Goal: Task Accomplishment & Management: Use online tool/utility

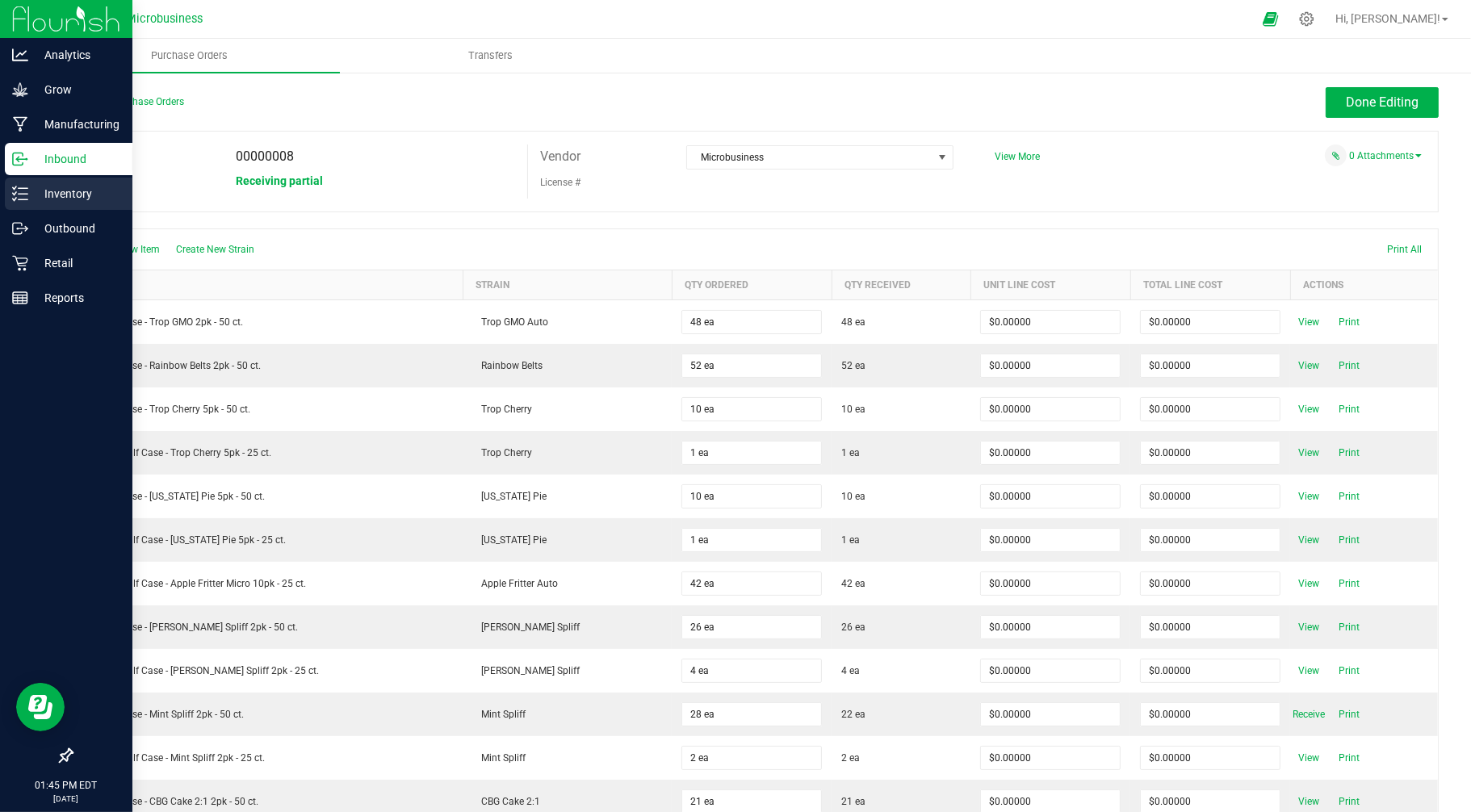
click at [28, 196] on p "Inventory" at bounding box center [76, 193] width 96 height 19
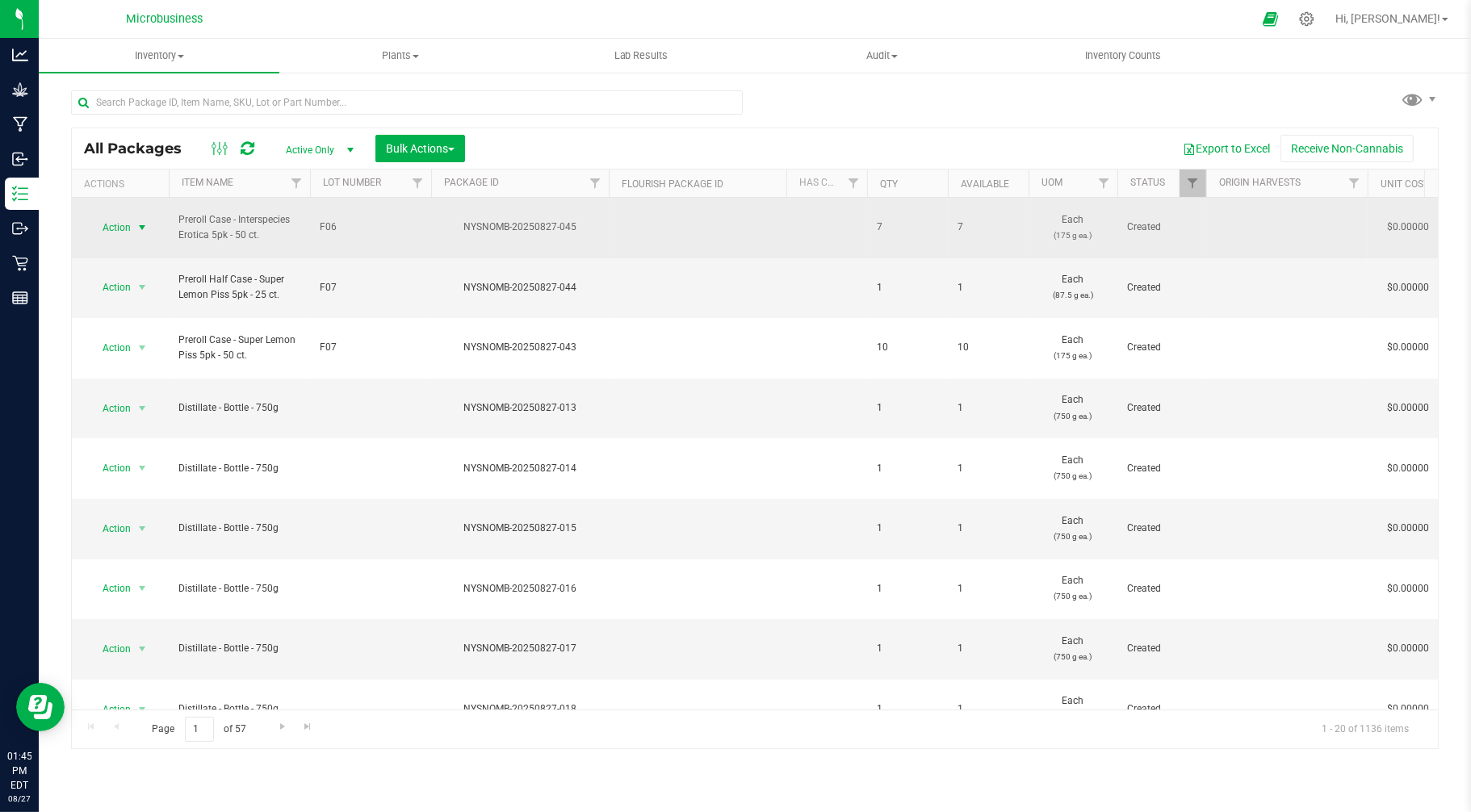
click at [124, 216] on span "Action" at bounding box center [109, 227] width 43 height 23
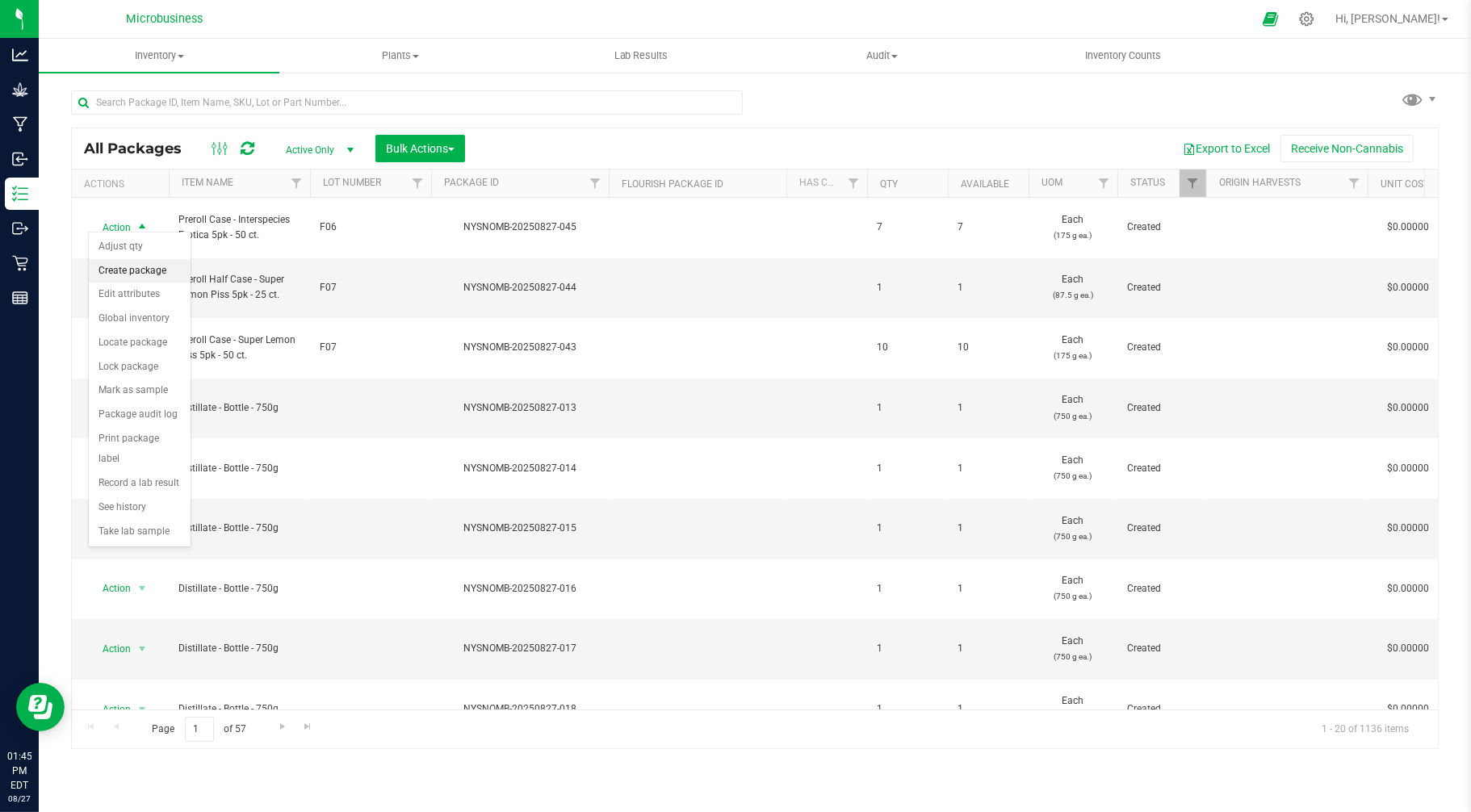
click at [140, 276] on li "Create package" at bounding box center [140, 271] width 102 height 24
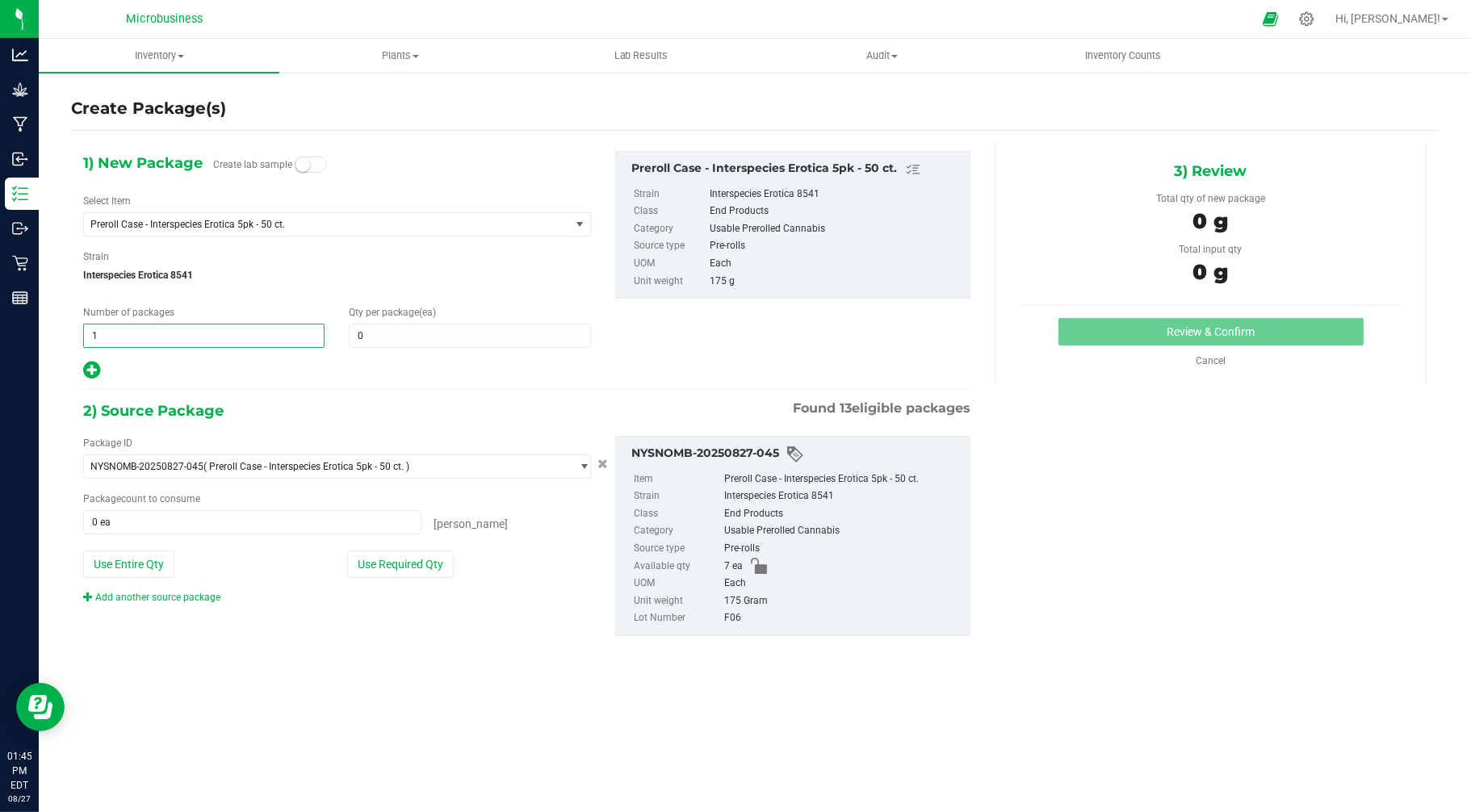
drag, startPoint x: 191, startPoint y: 344, endPoint x: 97, endPoint y: 344, distance: 94.0
click at [97, 344] on span "1 1" at bounding box center [204, 335] width 242 height 24
type input "7"
type input "1"
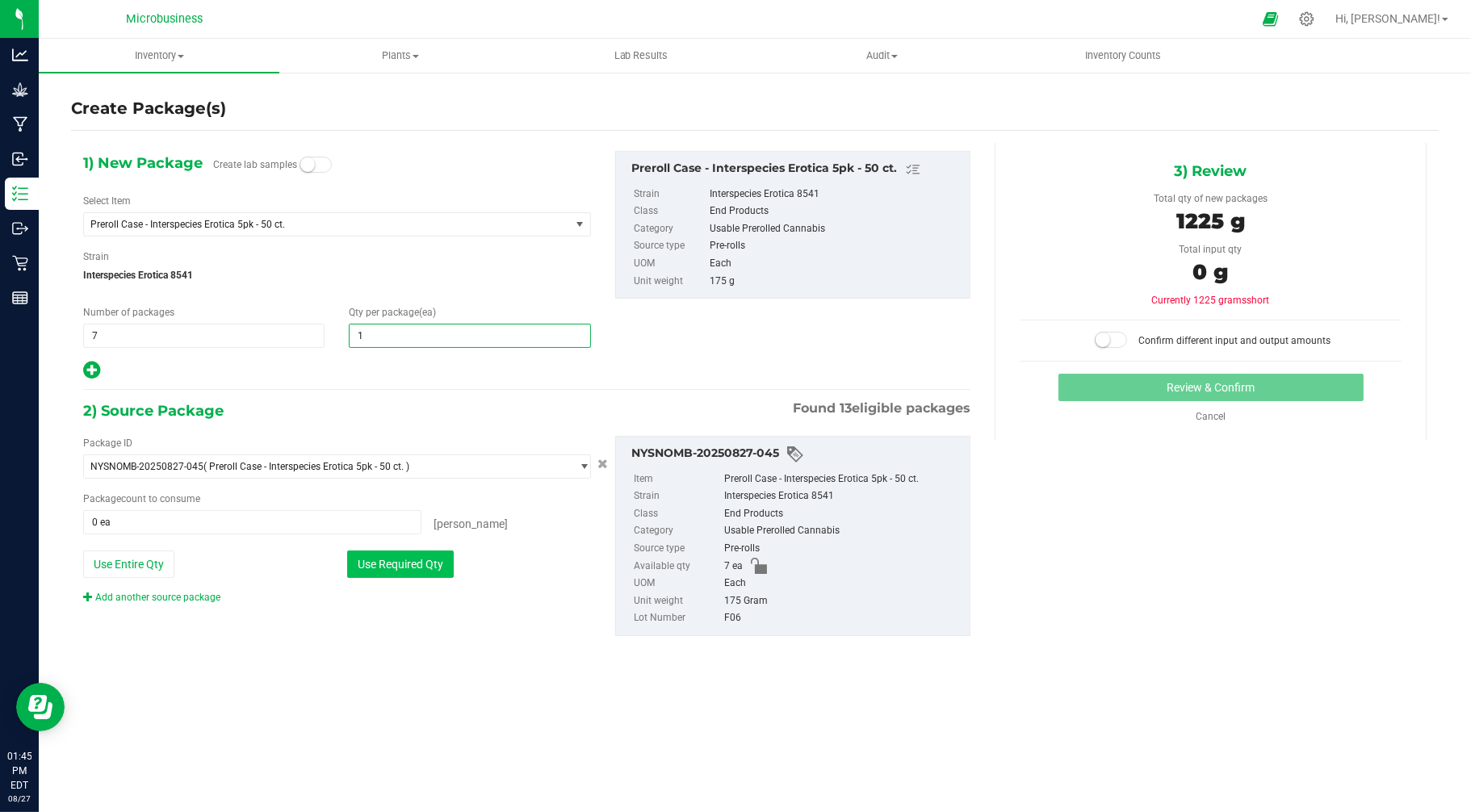
type input "1"
click at [422, 570] on button "Use Required Qty" at bounding box center [401, 564] width 107 height 28
type input "7 ea"
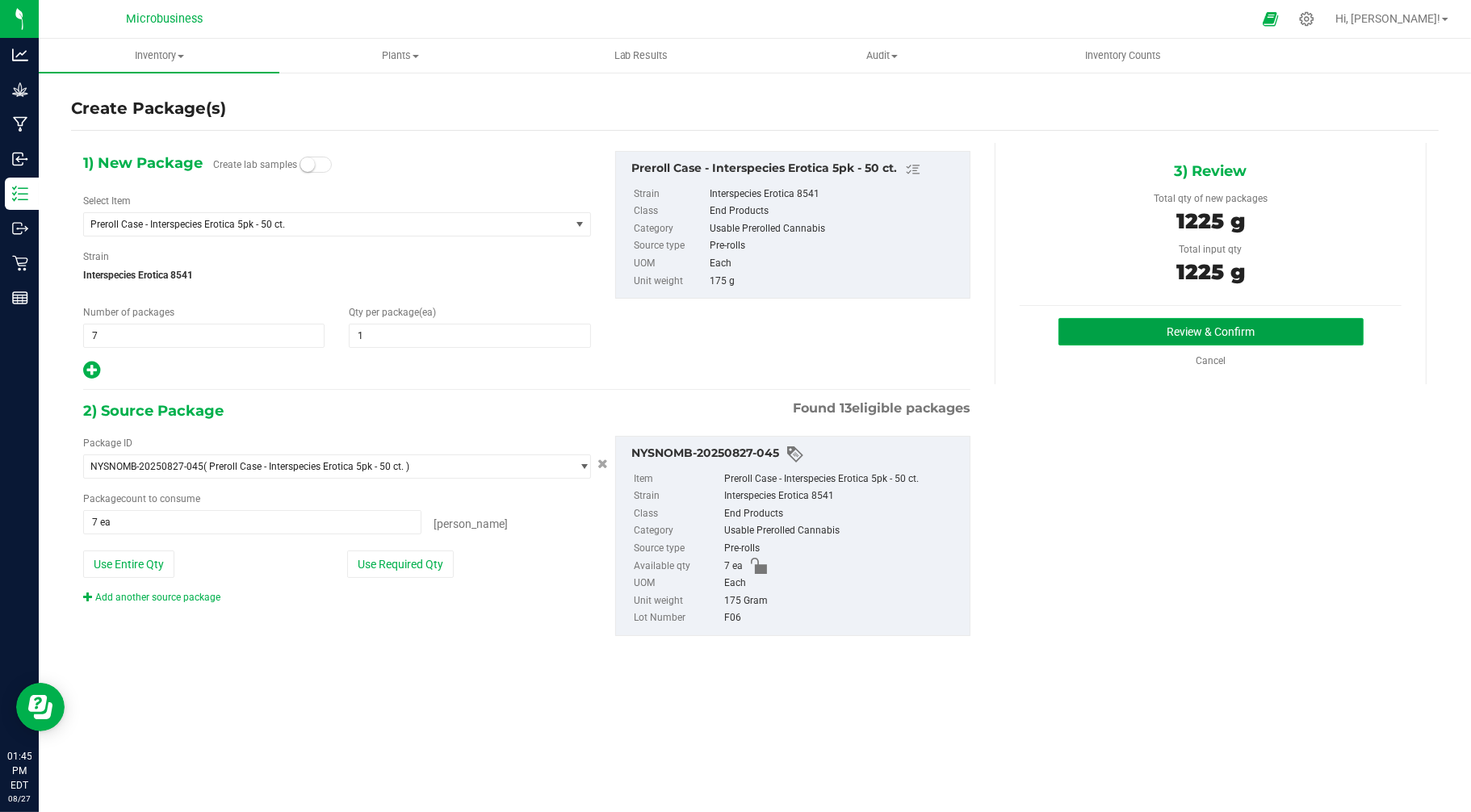
click at [1112, 333] on button "Review & Confirm" at bounding box center [1211, 332] width 305 height 28
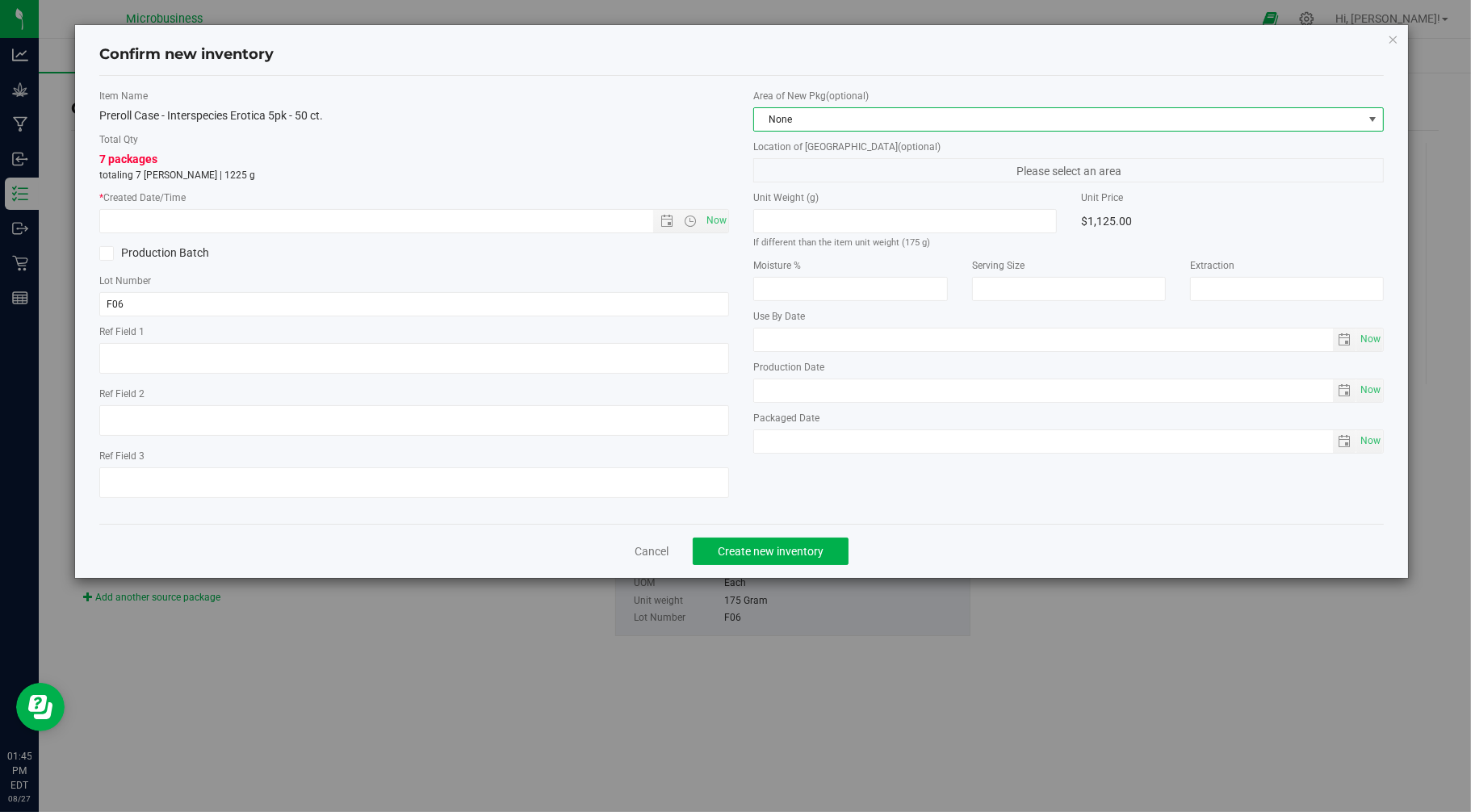
click at [856, 111] on span "None" at bounding box center [1058, 119] width 609 height 23
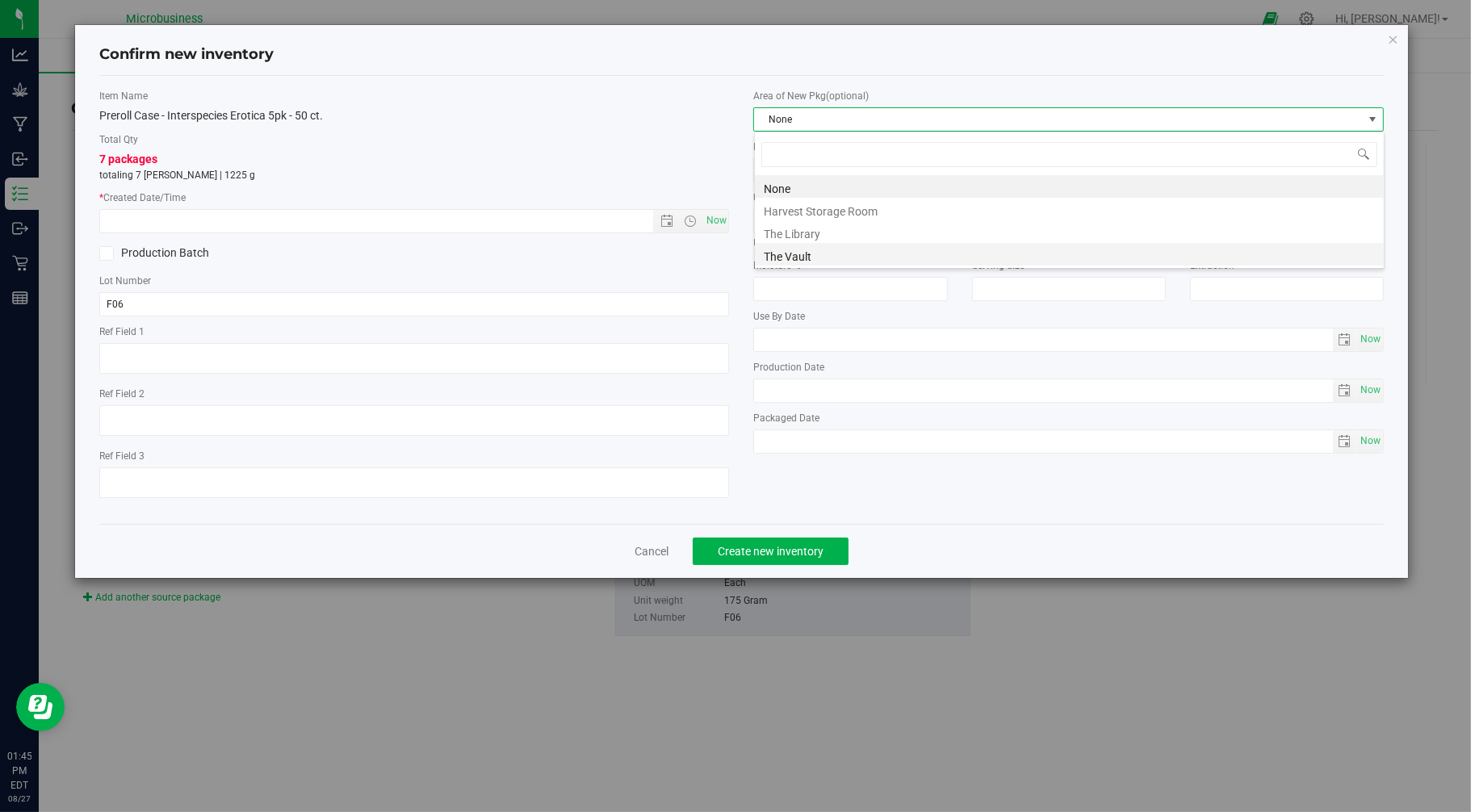
scroll to position [24, 629]
click at [781, 250] on li "The Vault" at bounding box center [1069, 254] width 629 height 23
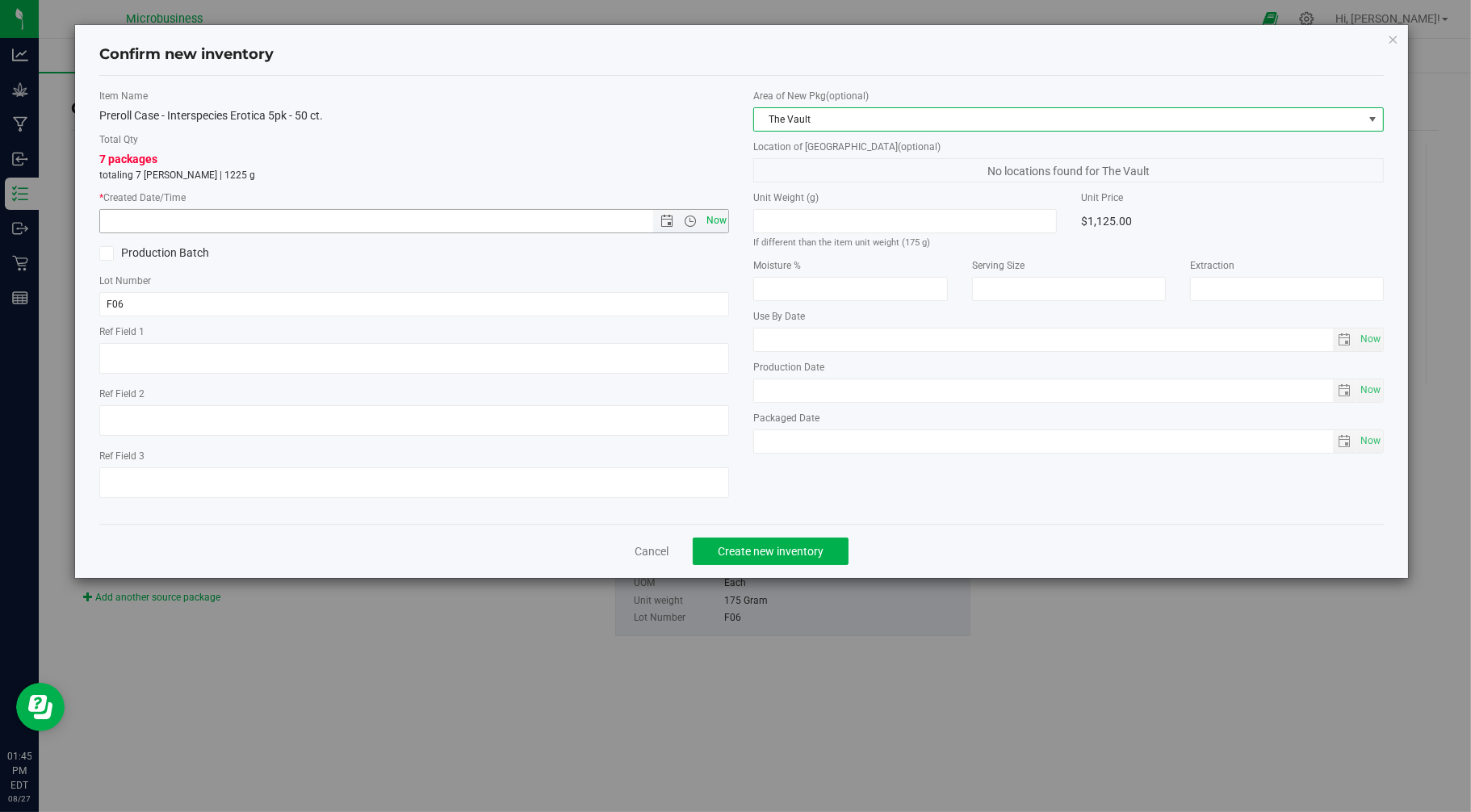
click at [722, 222] on span "Now" at bounding box center [716, 220] width 28 height 23
type input "[DATE] 1:45 PM"
click at [782, 558] on span "Create new inventory" at bounding box center [770, 551] width 106 height 13
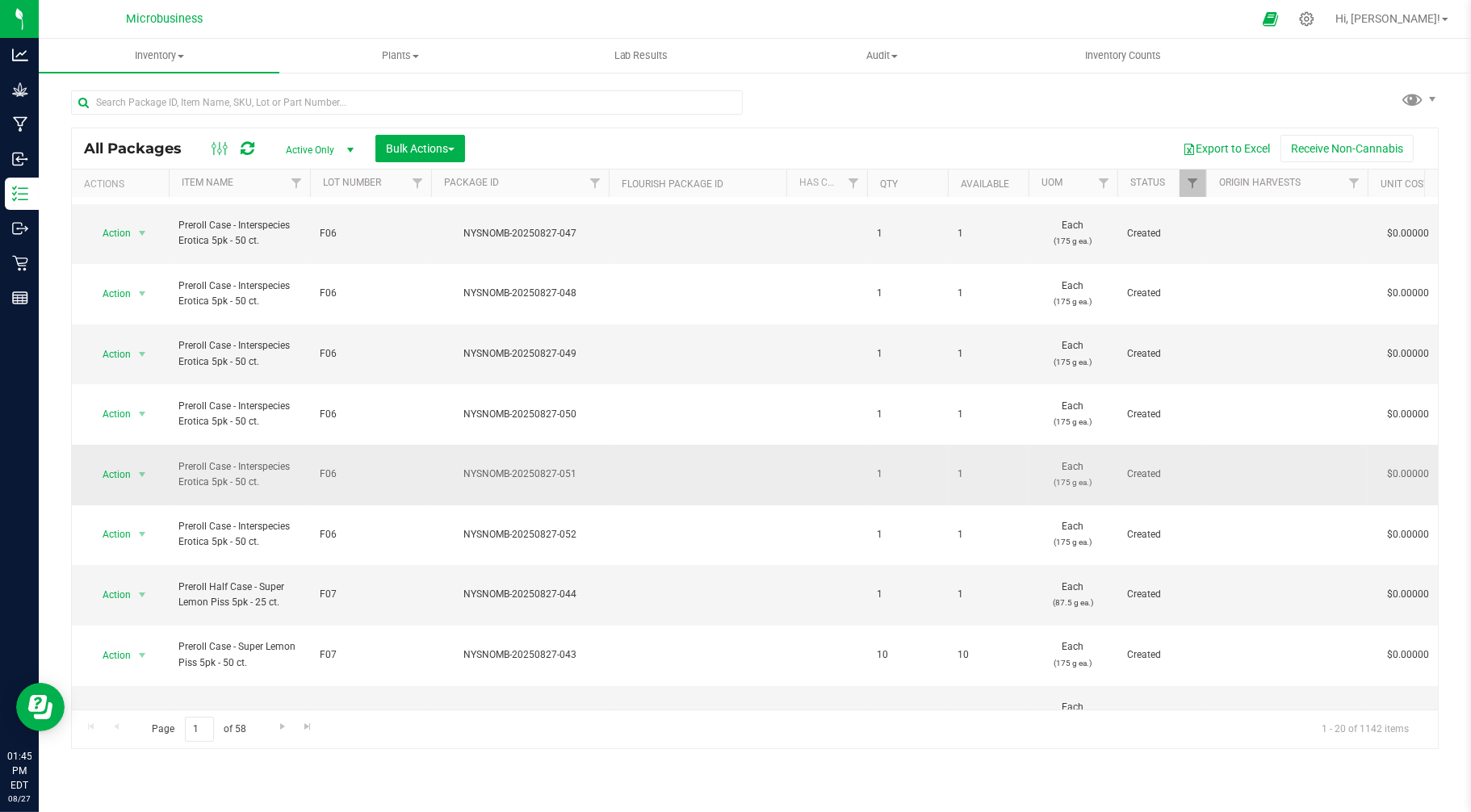
scroll to position [90, 0]
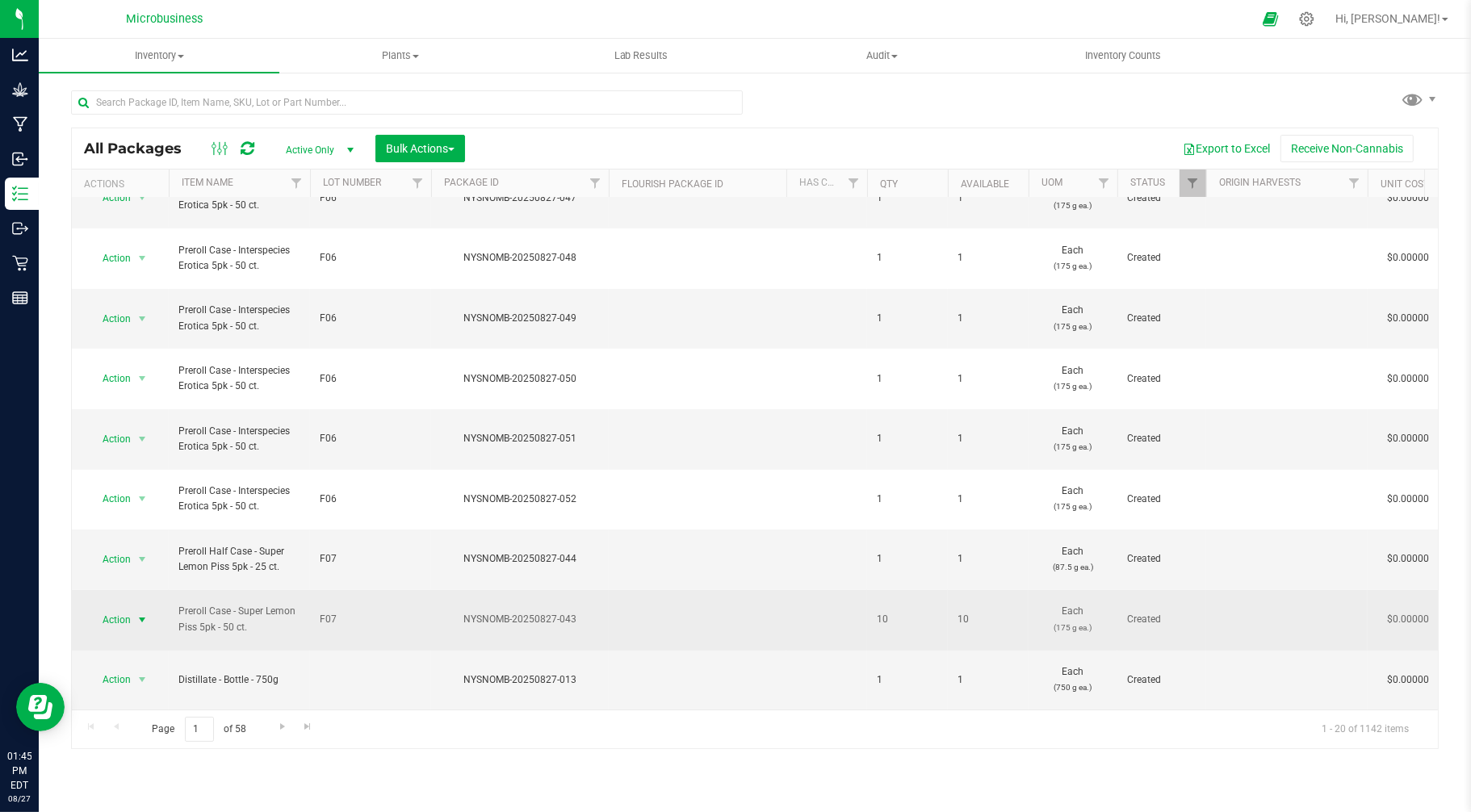
click at [117, 609] on span "Action" at bounding box center [109, 620] width 43 height 23
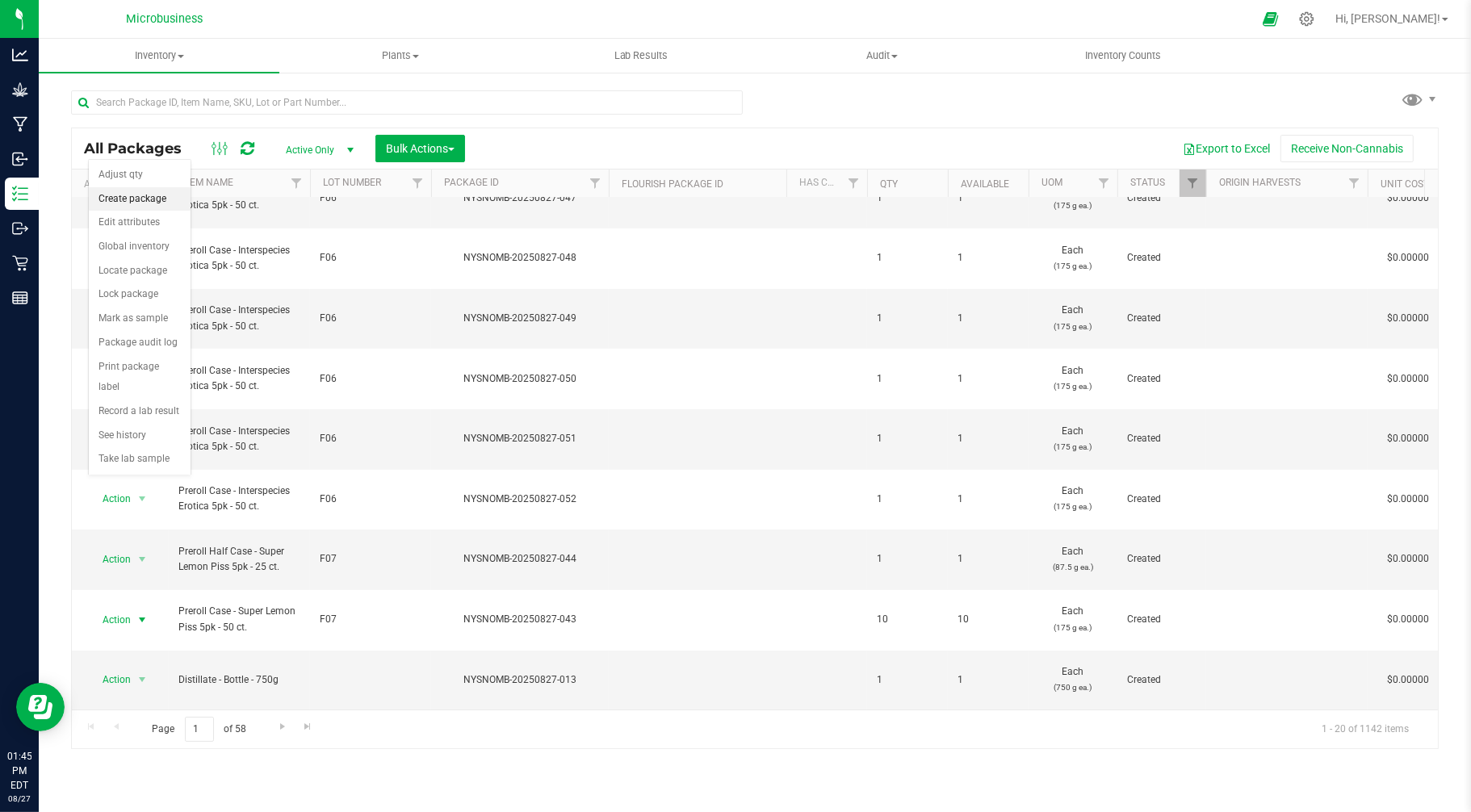
click at [139, 197] on li "Create package" at bounding box center [140, 199] width 102 height 24
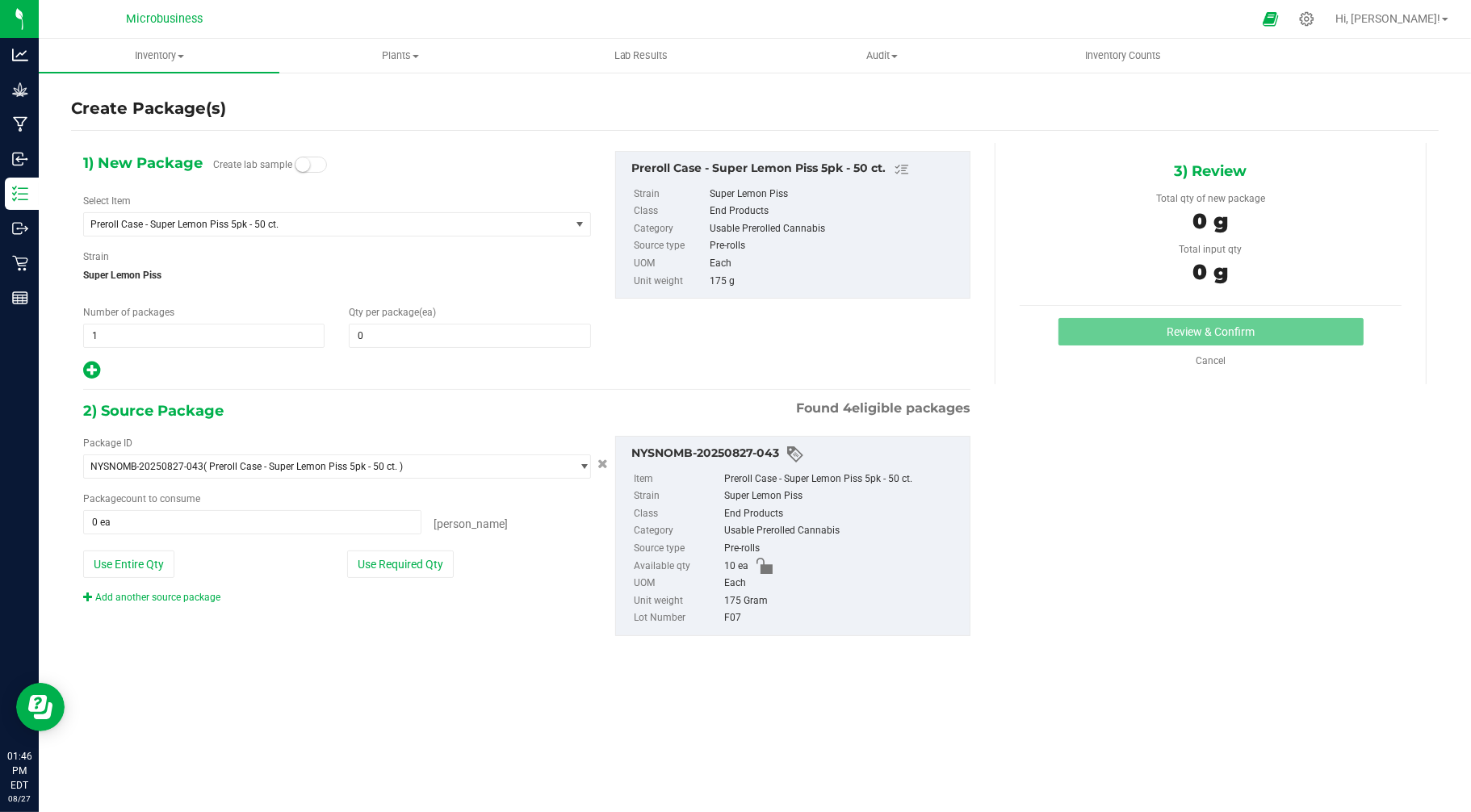
click at [133, 321] on div "Number of packages 1 1" at bounding box center [203, 326] width 266 height 43
click at [132, 332] on span "1 1" at bounding box center [204, 335] width 242 height 24
type input "10"
type input "1"
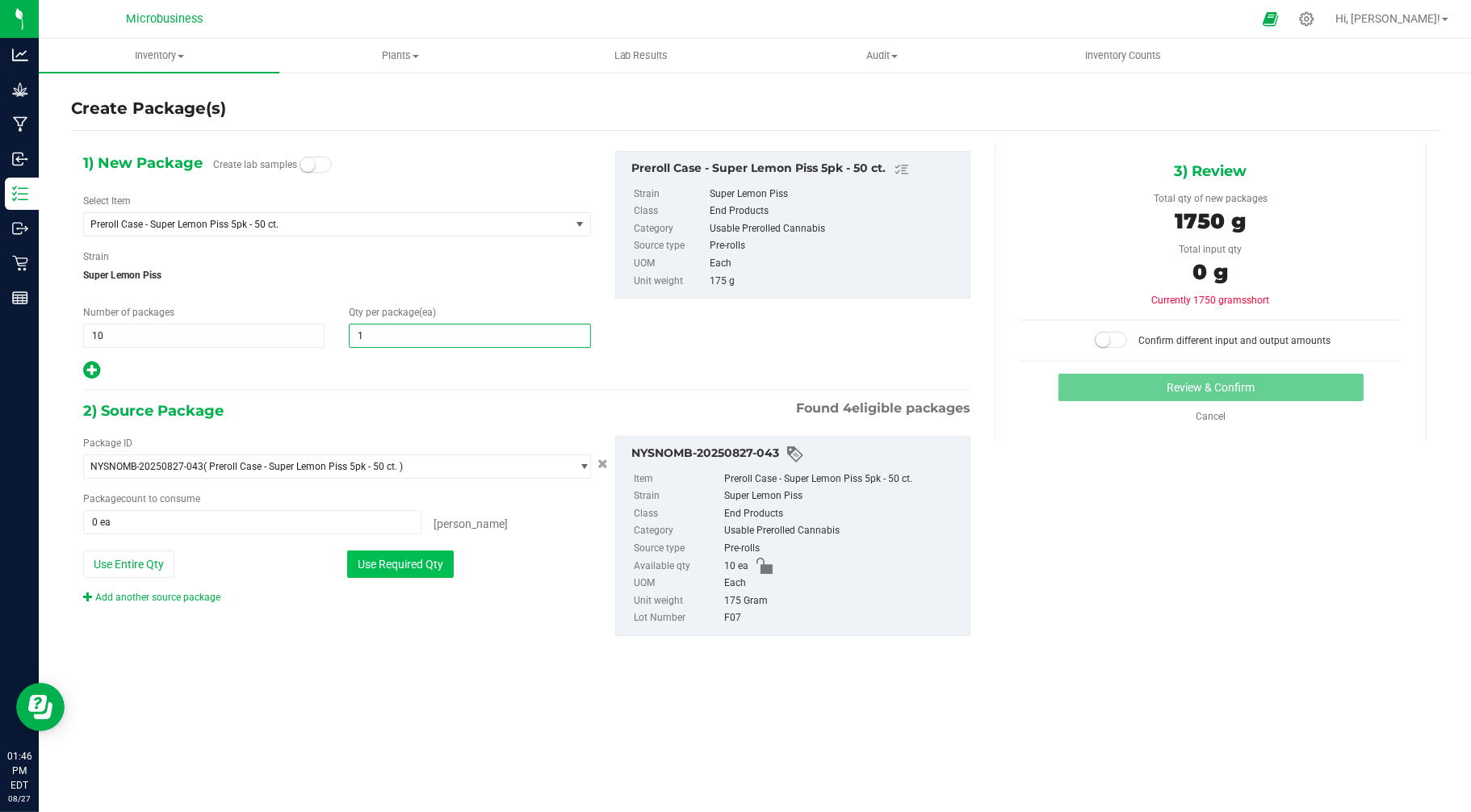
type input "1"
click at [384, 576] on button "Use Required Qty" at bounding box center [401, 564] width 107 height 28
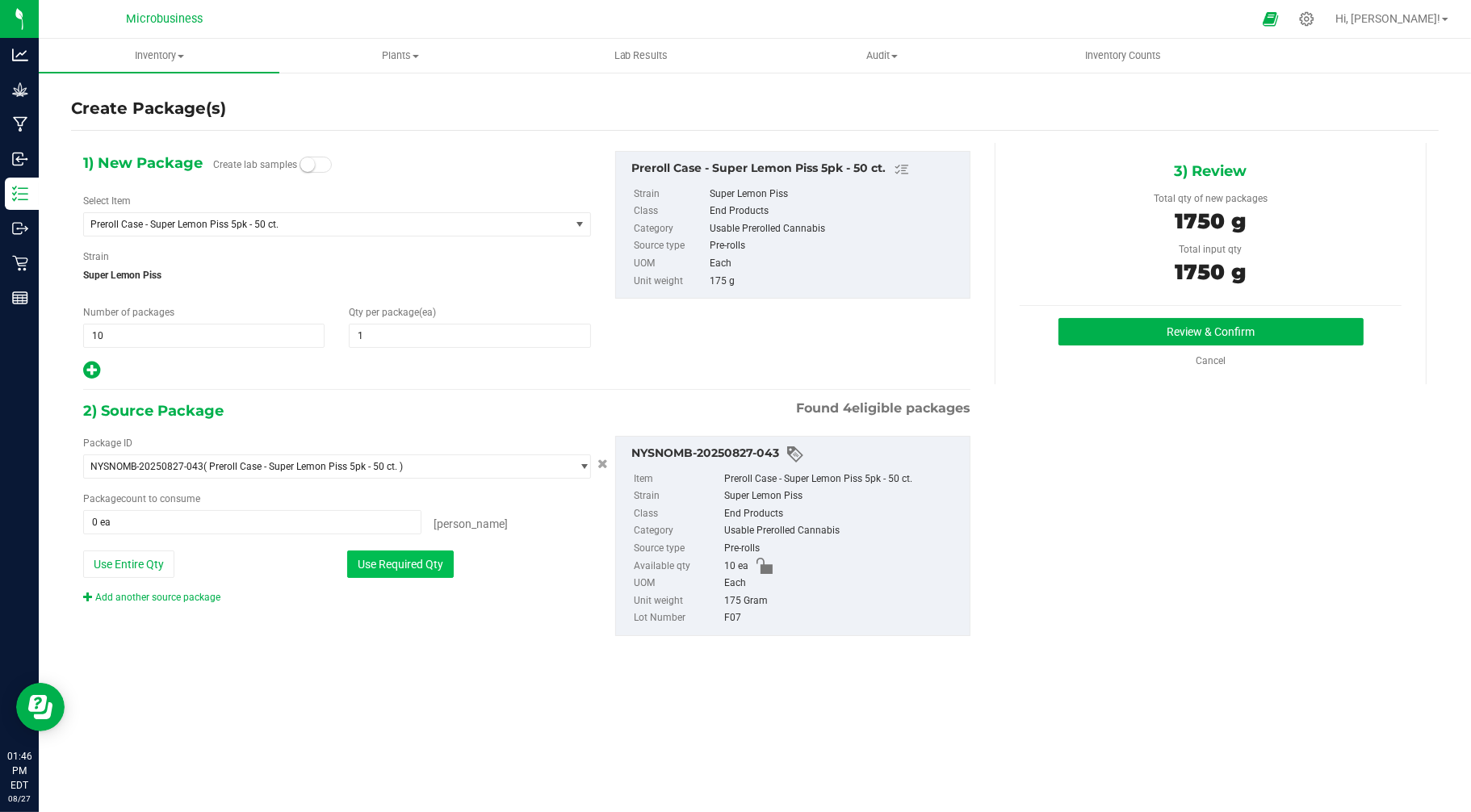
type input "10 ea"
click at [1088, 327] on button "Review & Confirm" at bounding box center [1211, 332] width 305 height 28
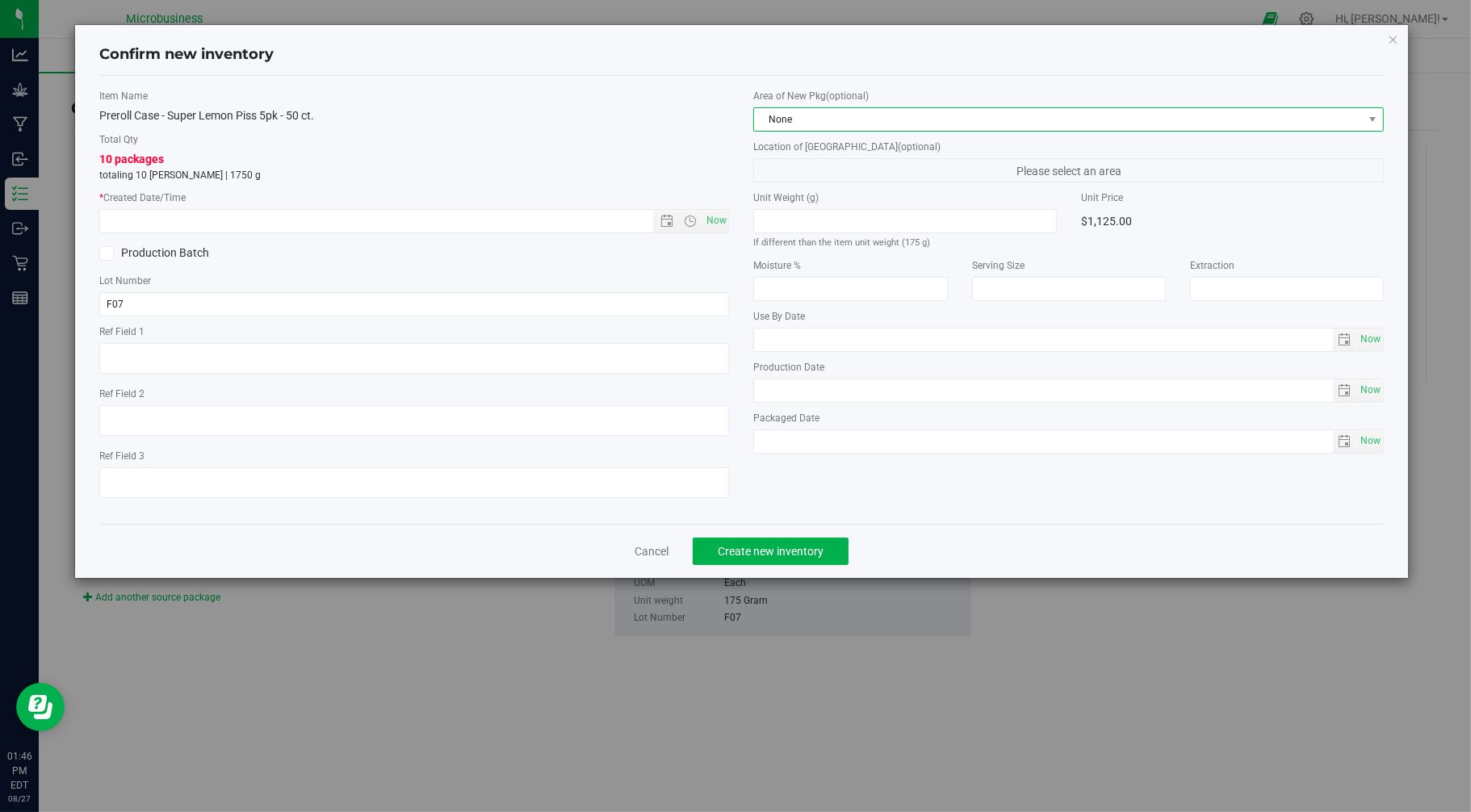
click at [809, 127] on span "None" at bounding box center [1058, 119] width 609 height 23
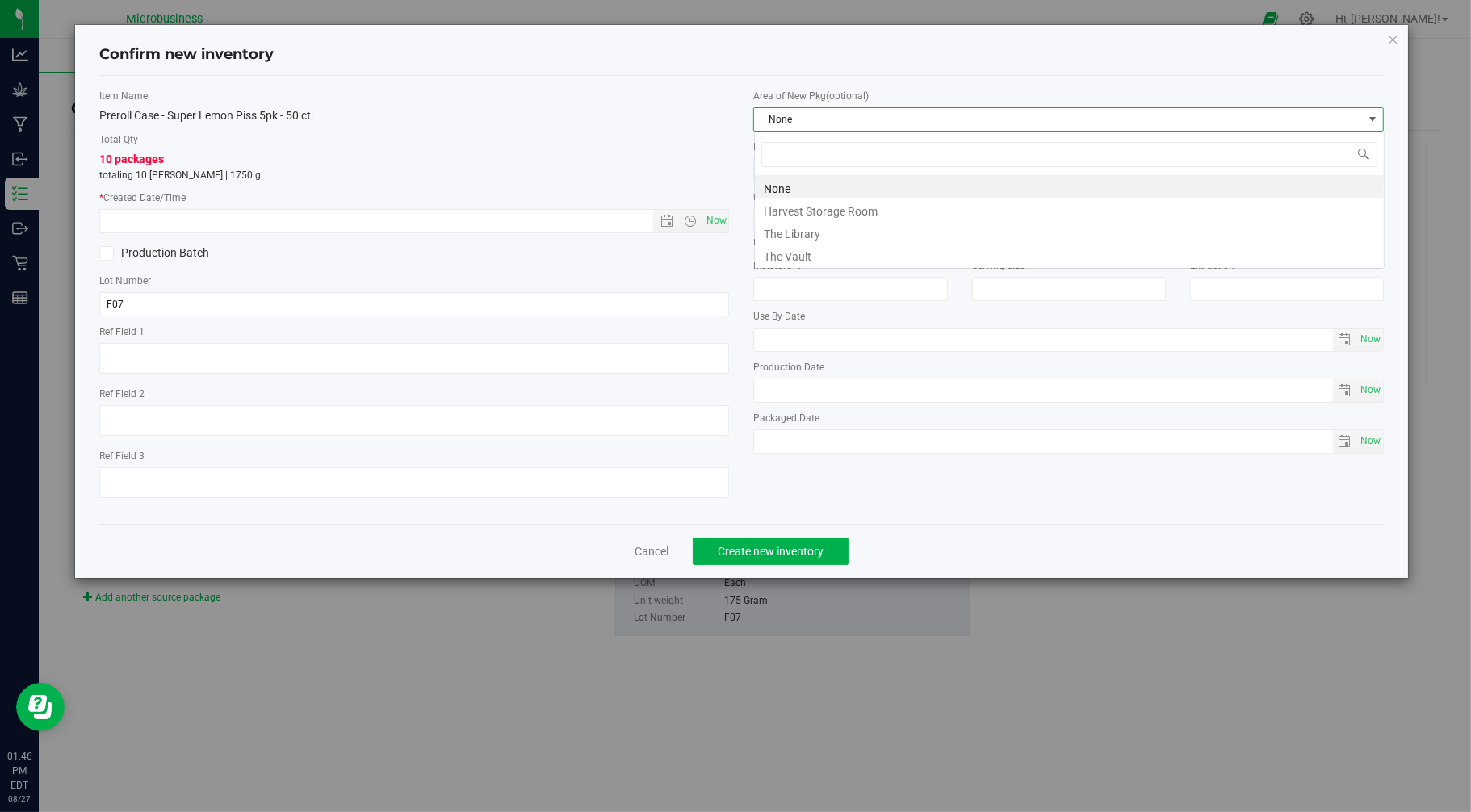
click at [809, 123] on span "None" at bounding box center [1058, 119] width 609 height 23
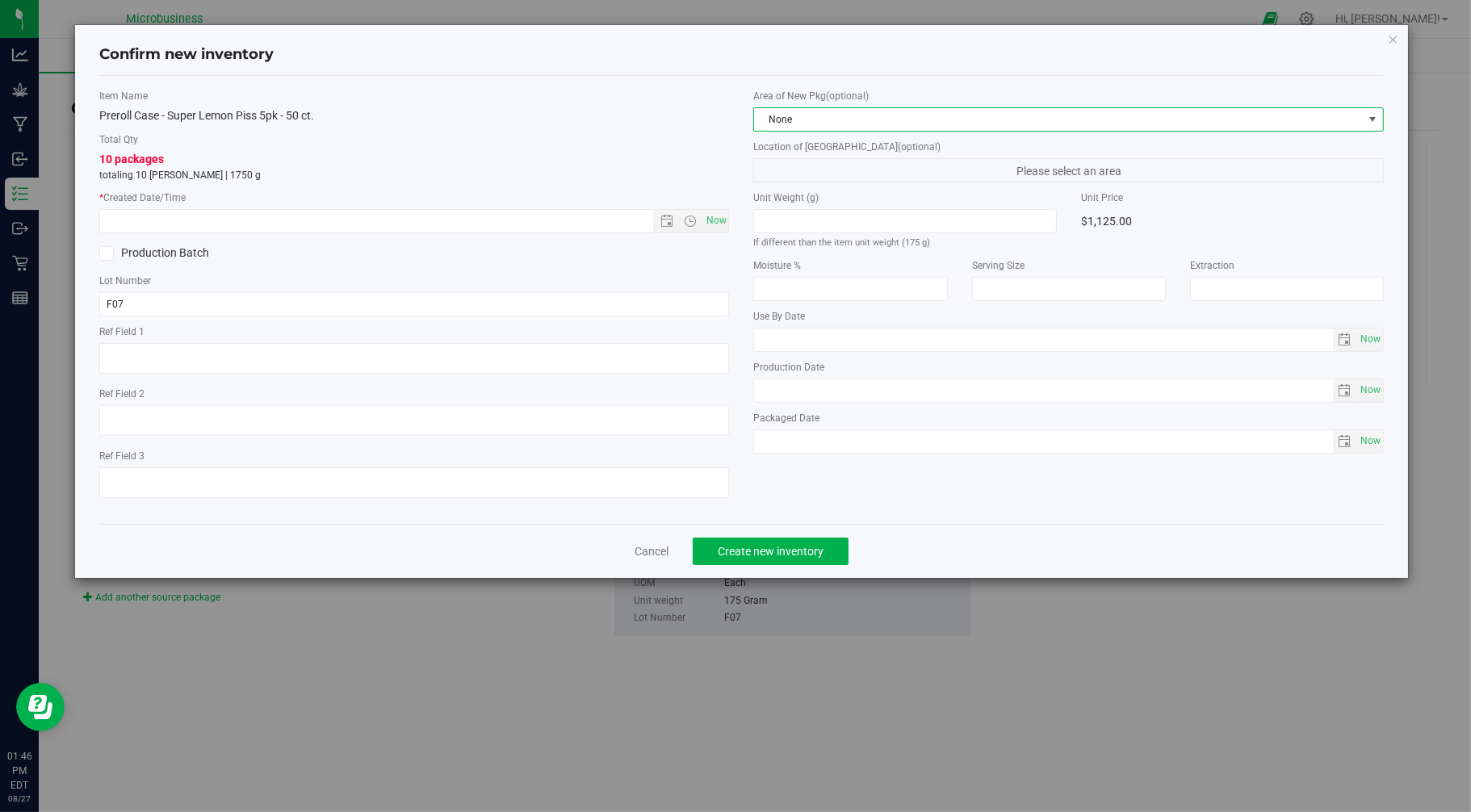
click at [809, 124] on span "None" at bounding box center [1058, 119] width 609 height 23
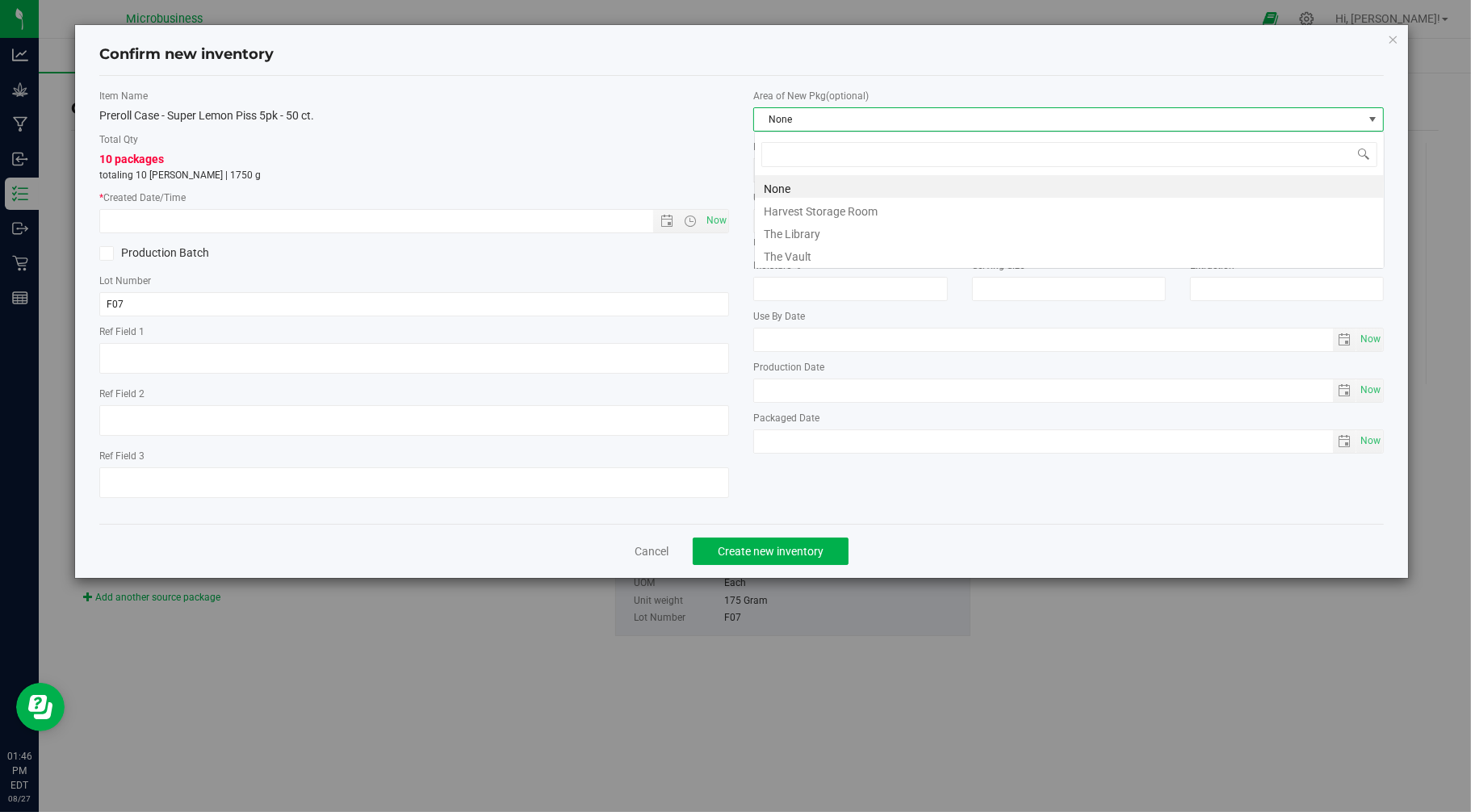
scroll to position [24, 629]
click at [787, 256] on li "The Vault" at bounding box center [1069, 254] width 629 height 23
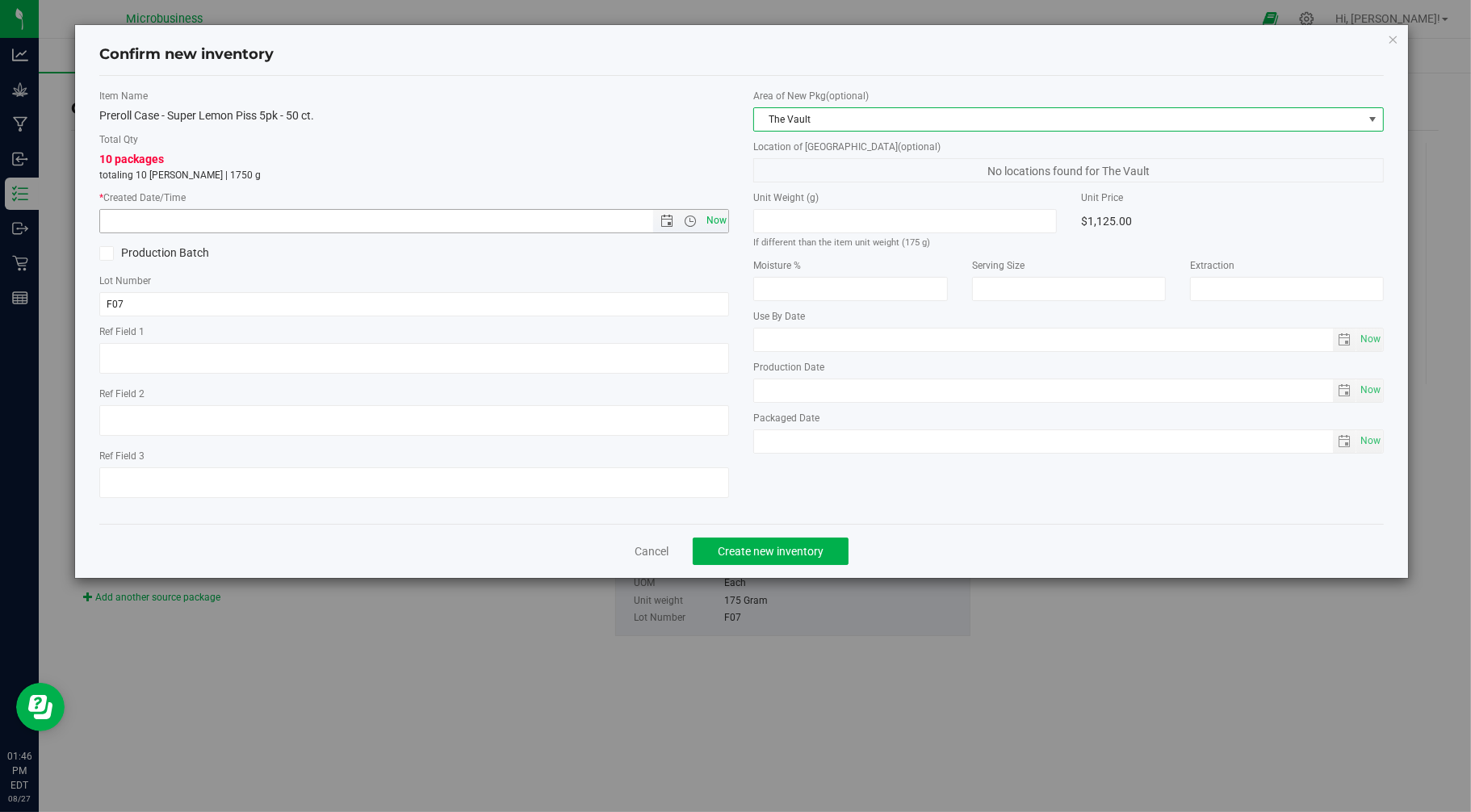
click at [715, 220] on span "Now" at bounding box center [716, 220] width 28 height 23
type input "[DATE] 1:46 PM"
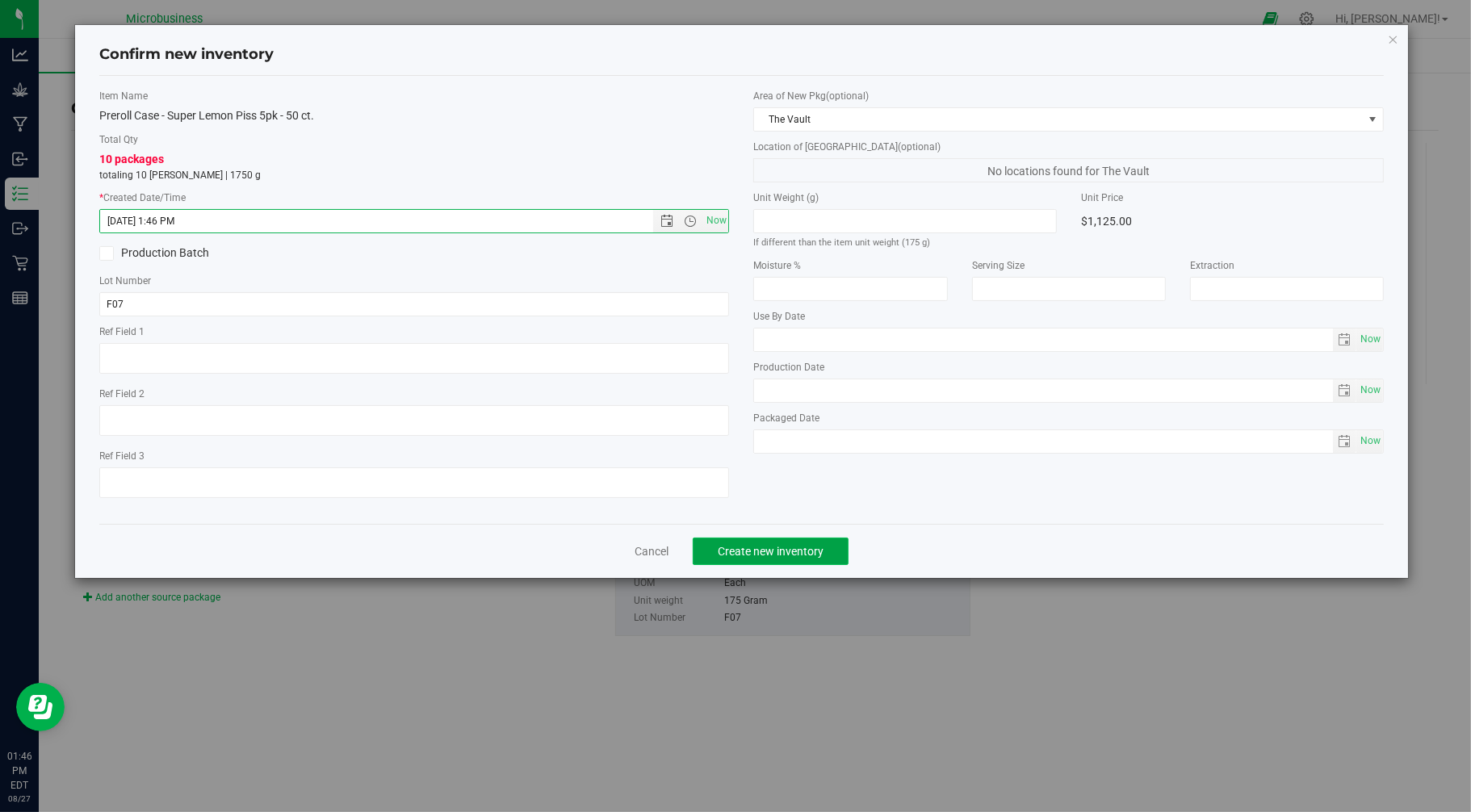
click at [809, 547] on span "Create new inventory" at bounding box center [770, 551] width 106 height 13
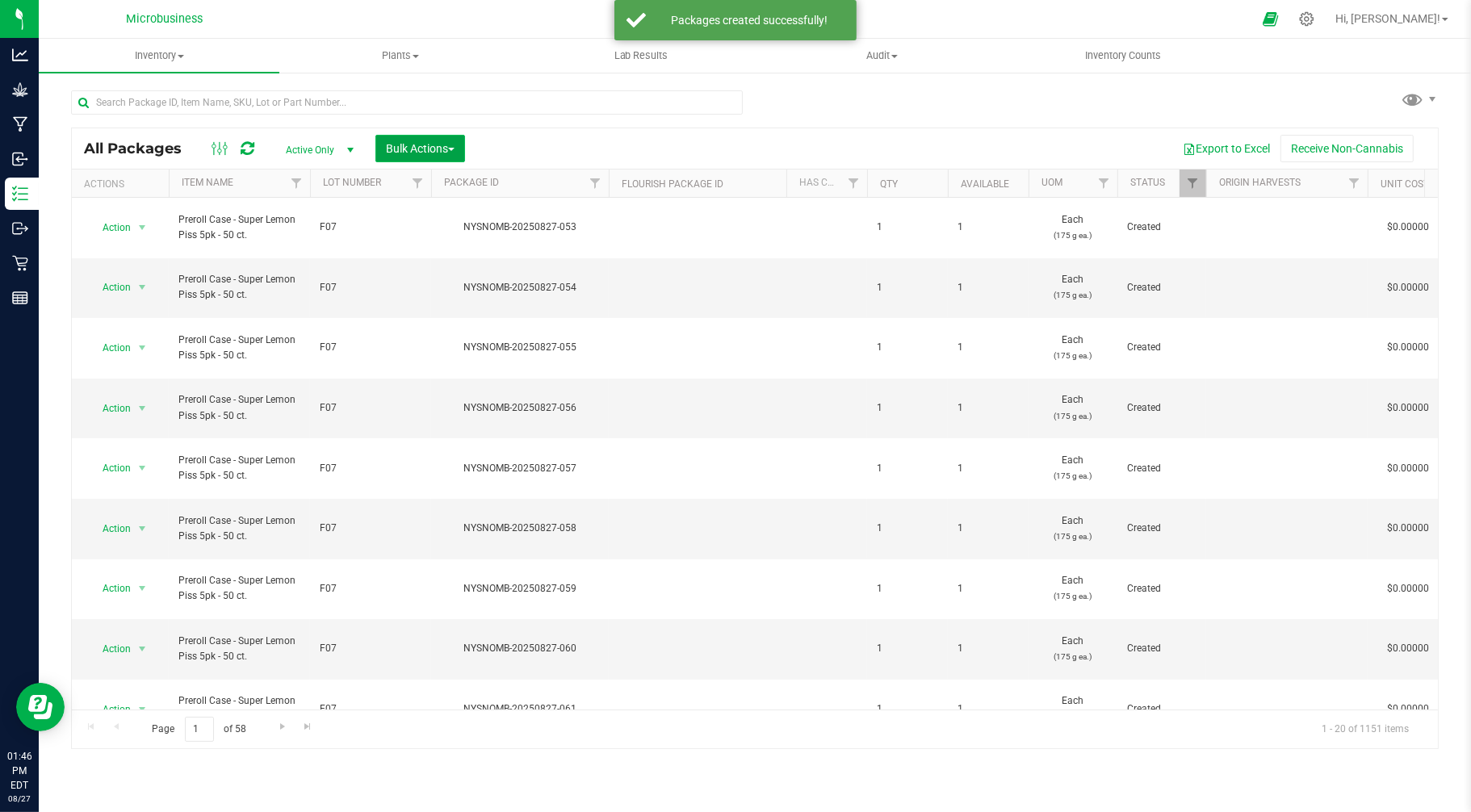
click at [414, 139] on button "Bulk Actions" at bounding box center [421, 149] width 90 height 28
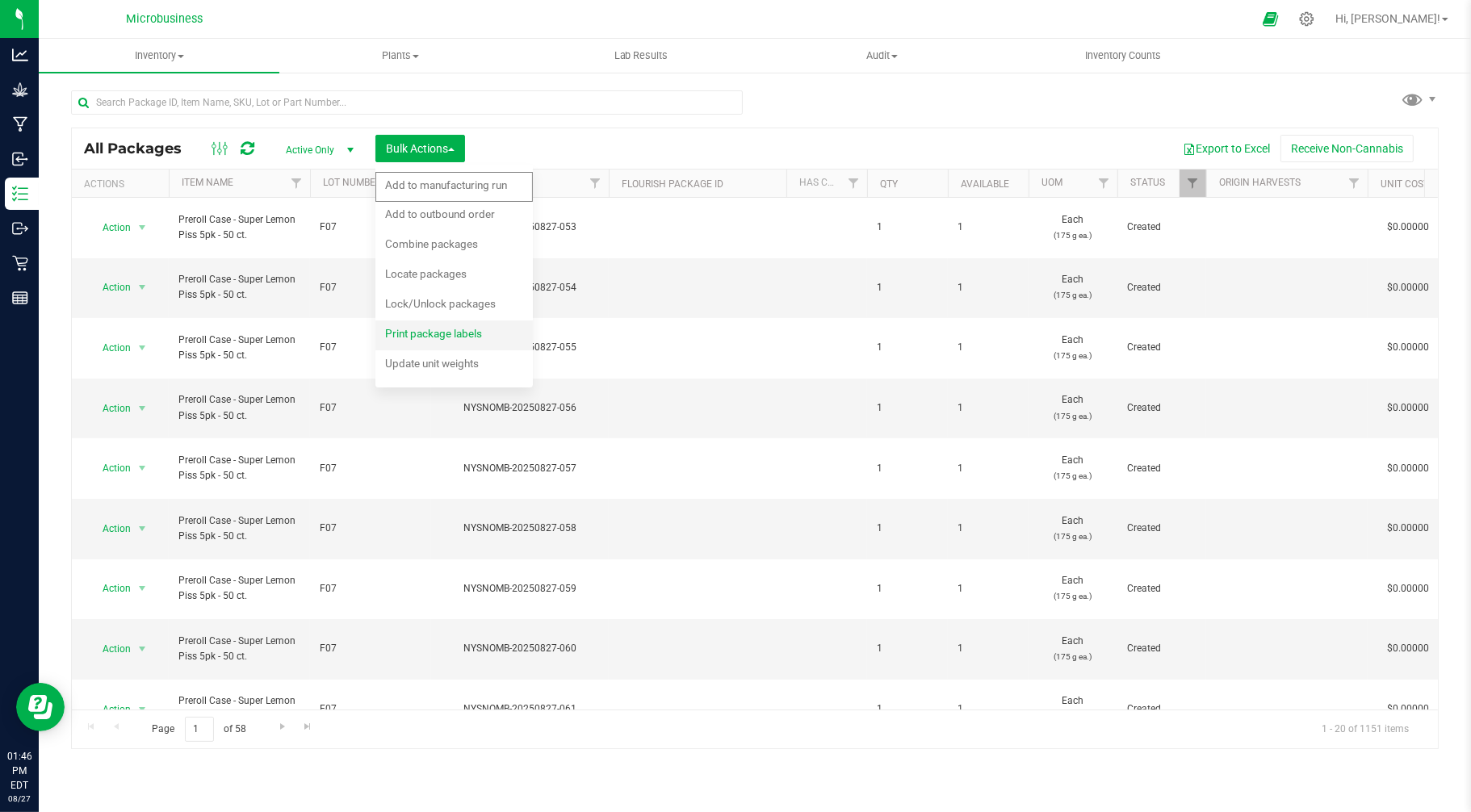
click at [434, 339] on span "Print package labels" at bounding box center [433, 333] width 96 height 13
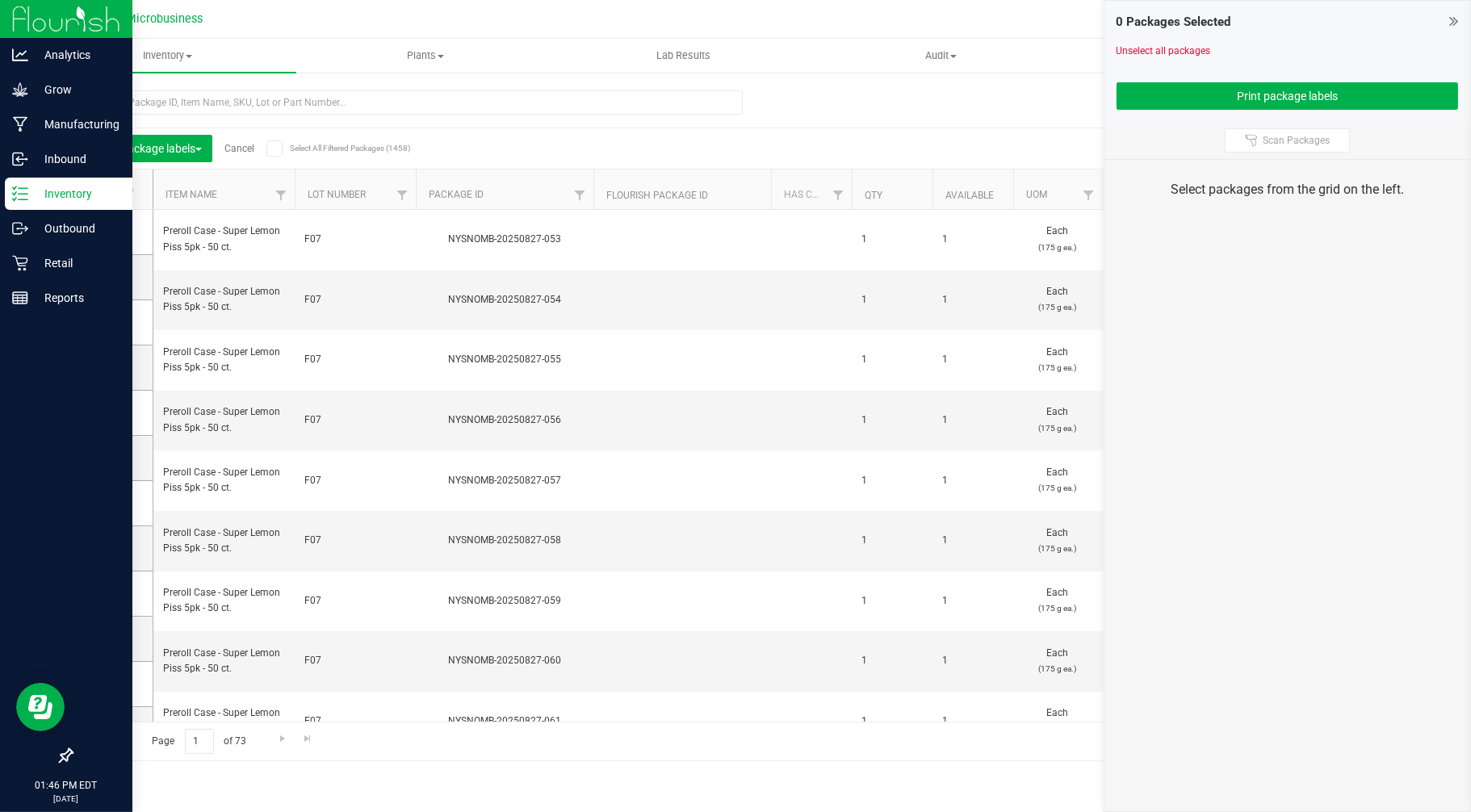
click at [103, 192] on p "Inventory" at bounding box center [76, 193] width 96 height 19
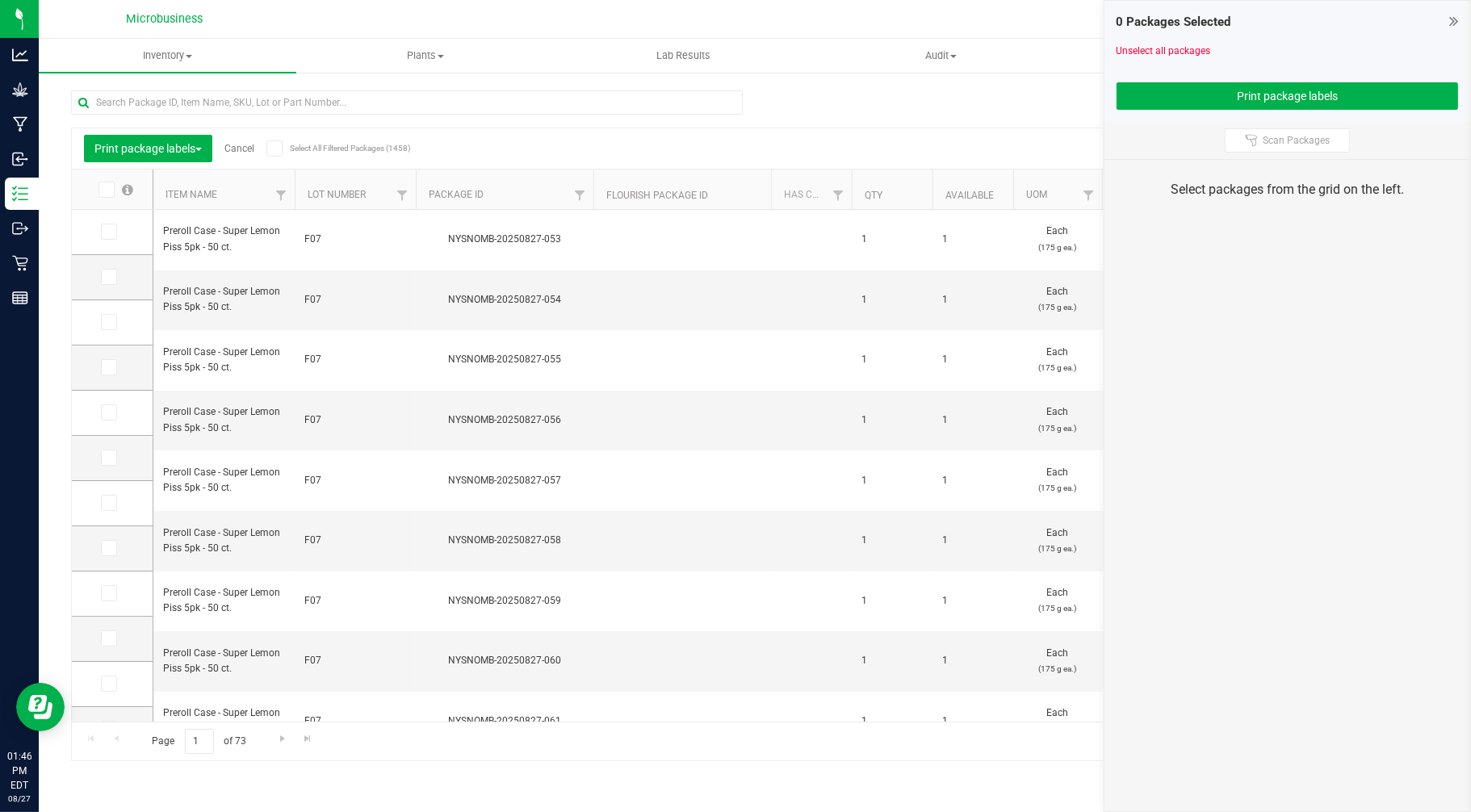
click at [107, 189] on icon at bounding box center [105, 189] width 10 height 0
click at [0, 0] on input "checkbox" at bounding box center [0, 0] width 0 height 0
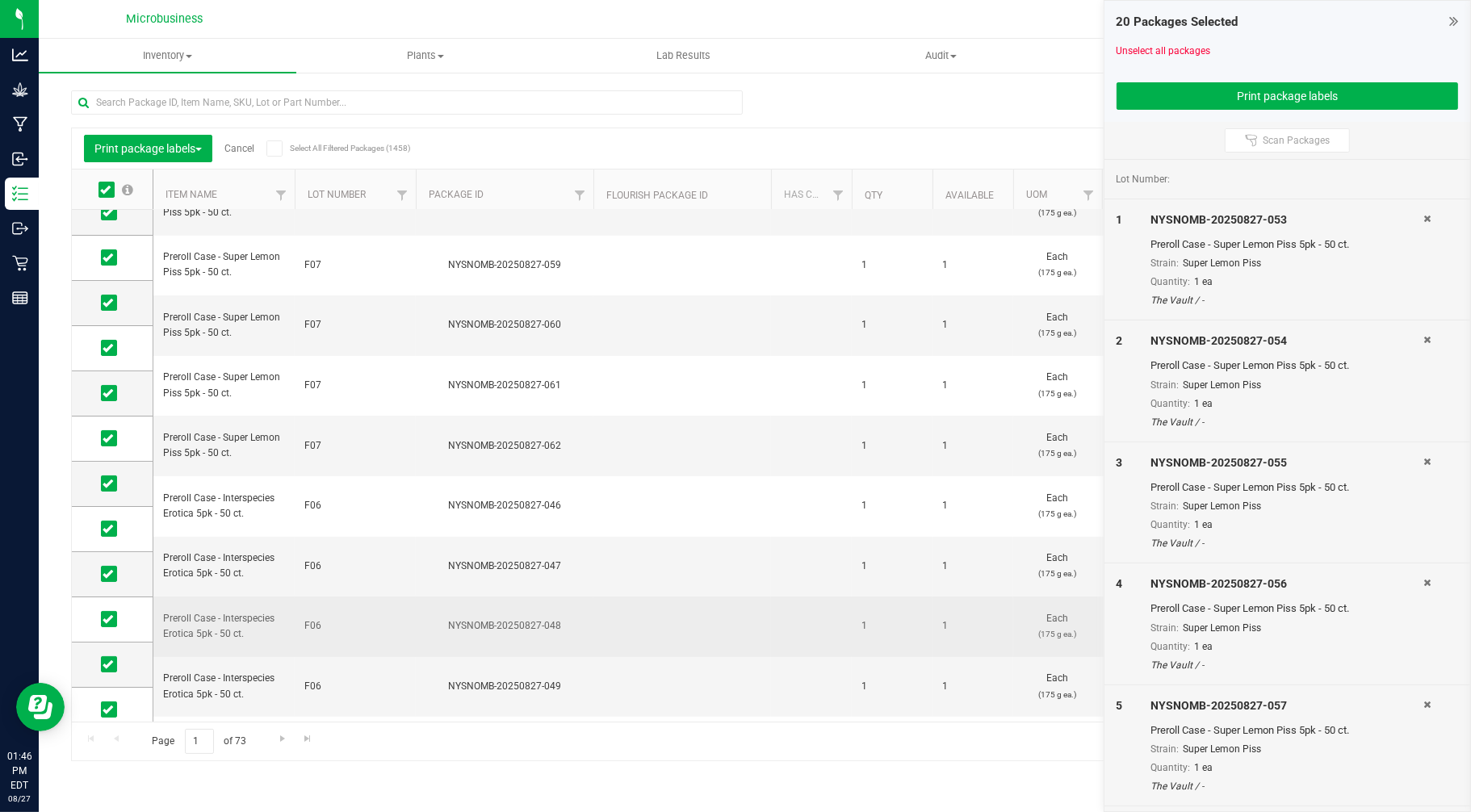
scroll to position [390, 0]
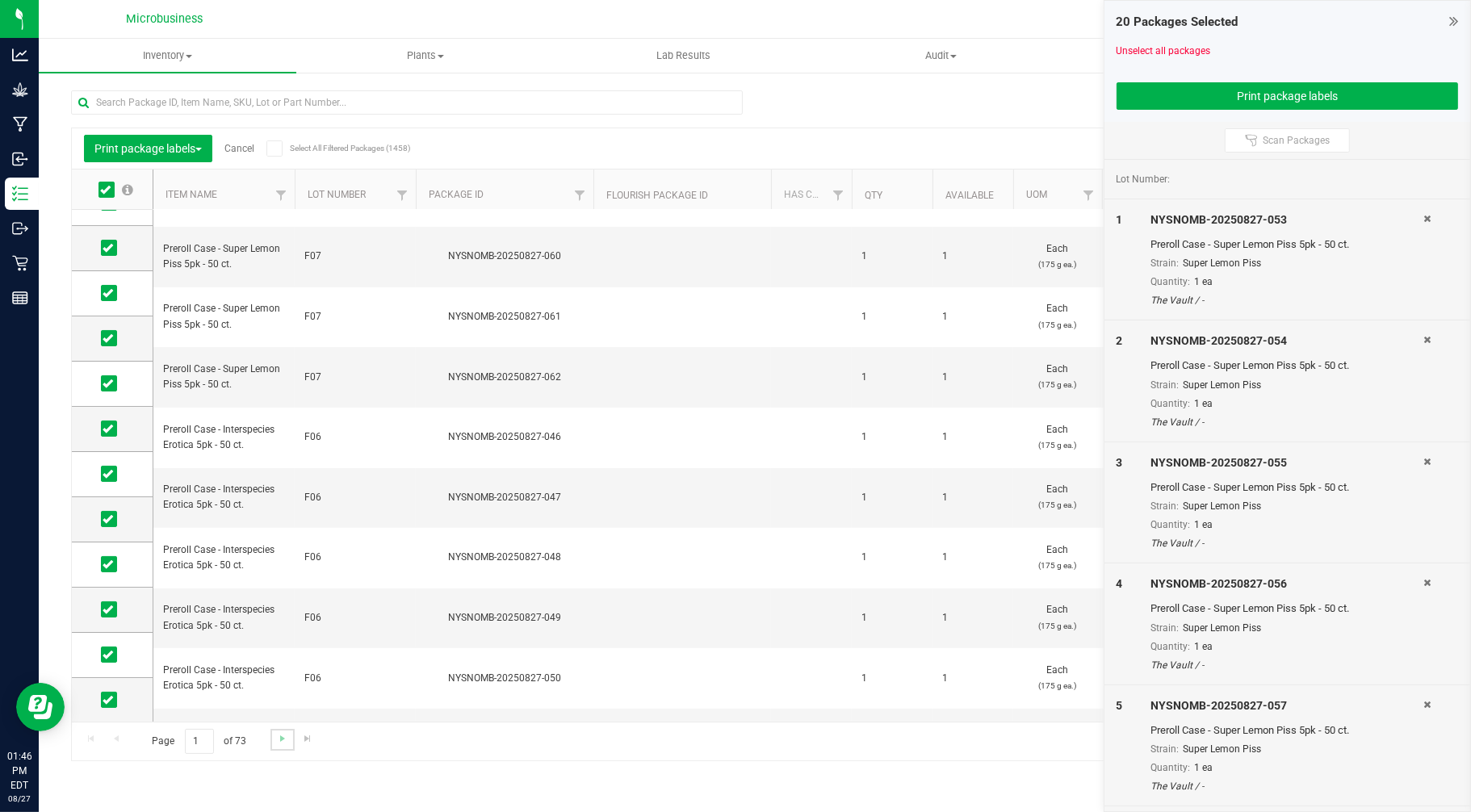
click at [283, 746] on link "Go to the next page" at bounding box center [281, 739] width 23 height 22
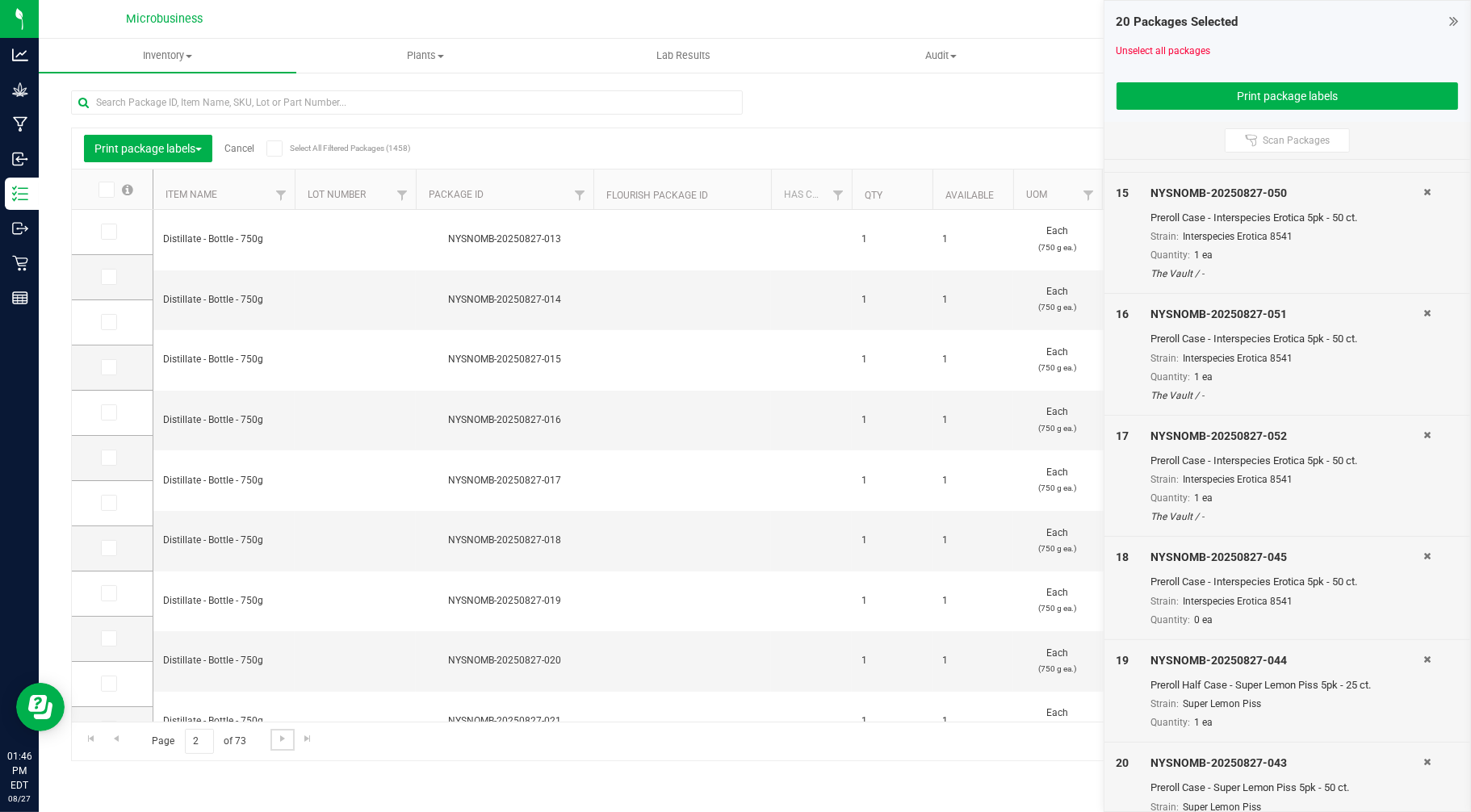
scroll to position [1720, 0]
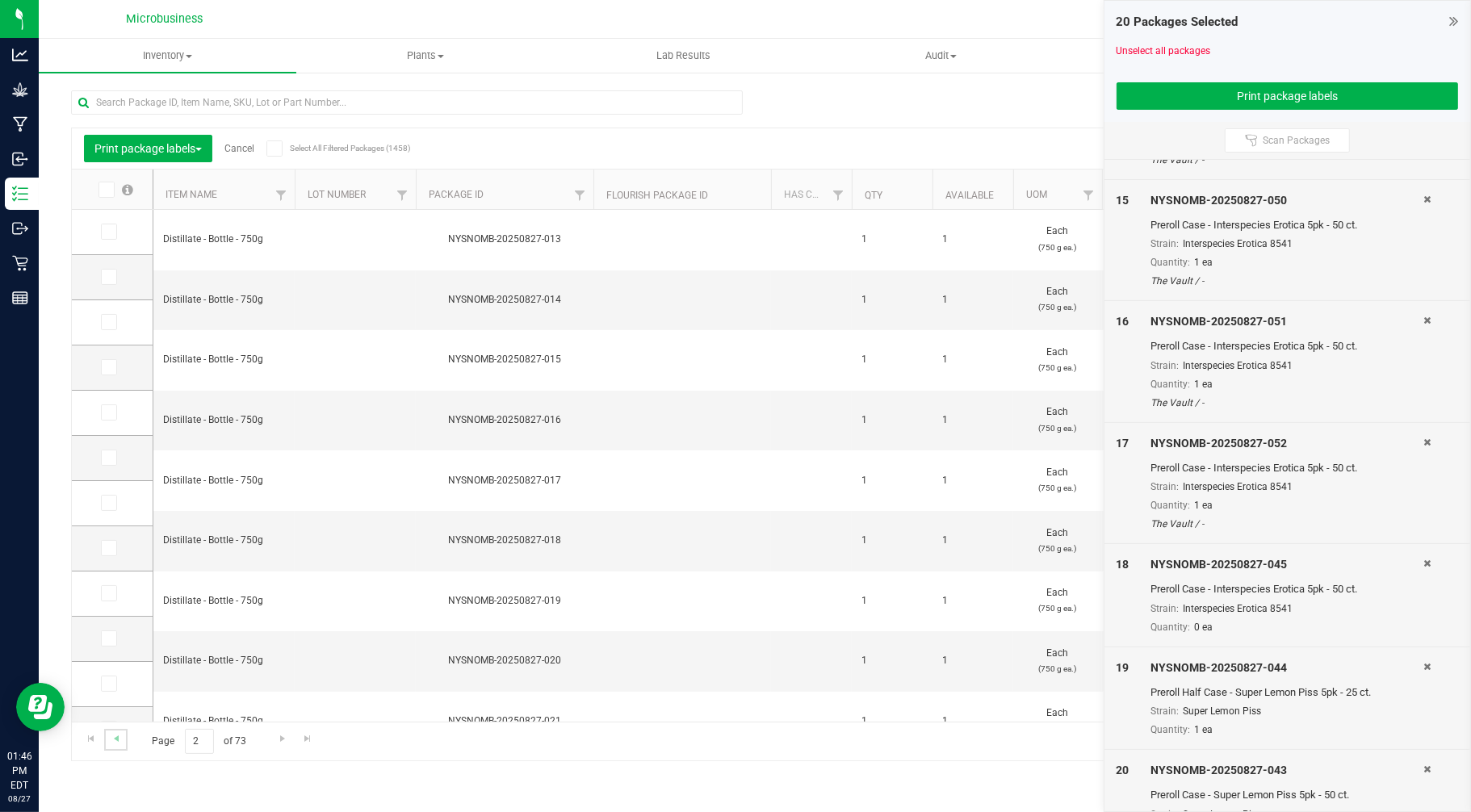
click at [121, 730] on link "Go to the previous page" at bounding box center [115, 739] width 23 height 22
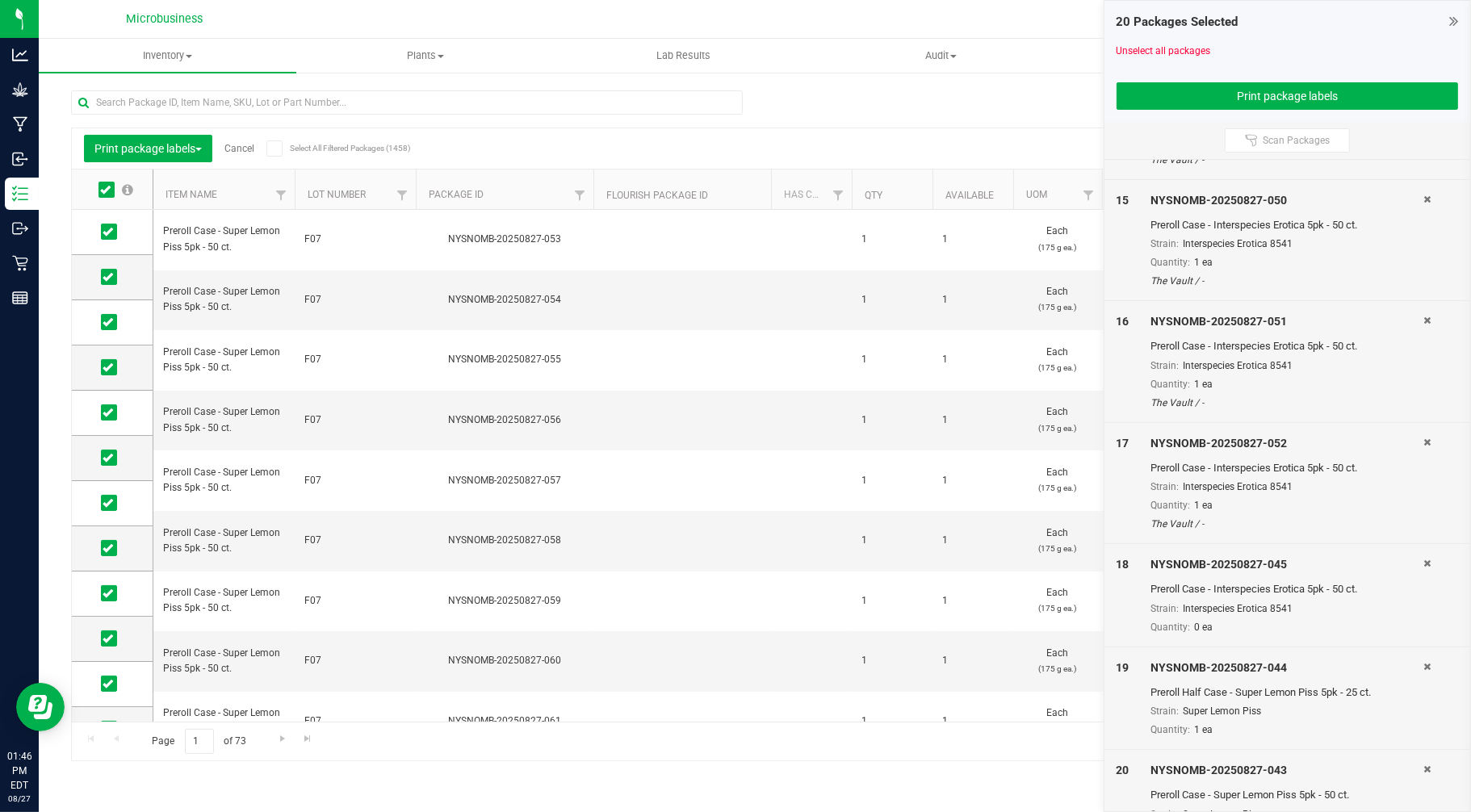
click at [1424, 562] on icon at bounding box center [1428, 563] width 7 height 10
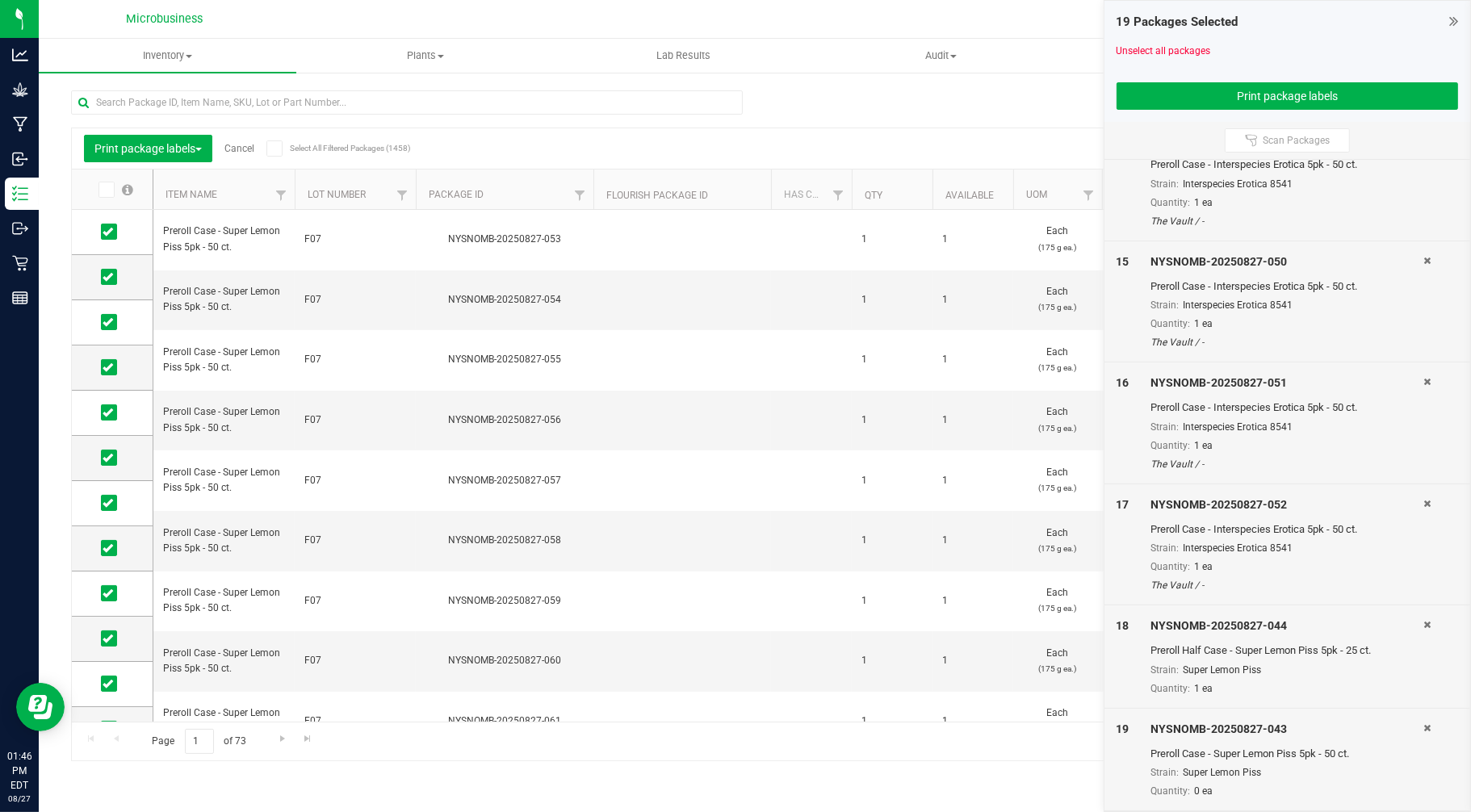
scroll to position [1659, 0]
click at [1411, 729] on div "19 NYSNOMB-20250827-043 Preroll Case - Super Lemon Piss 5pk - 50 ct. Strain: Su…" at bounding box center [1287, 760] width 367 height 103
click at [1424, 727] on icon at bounding box center [1428, 727] width 7 height 10
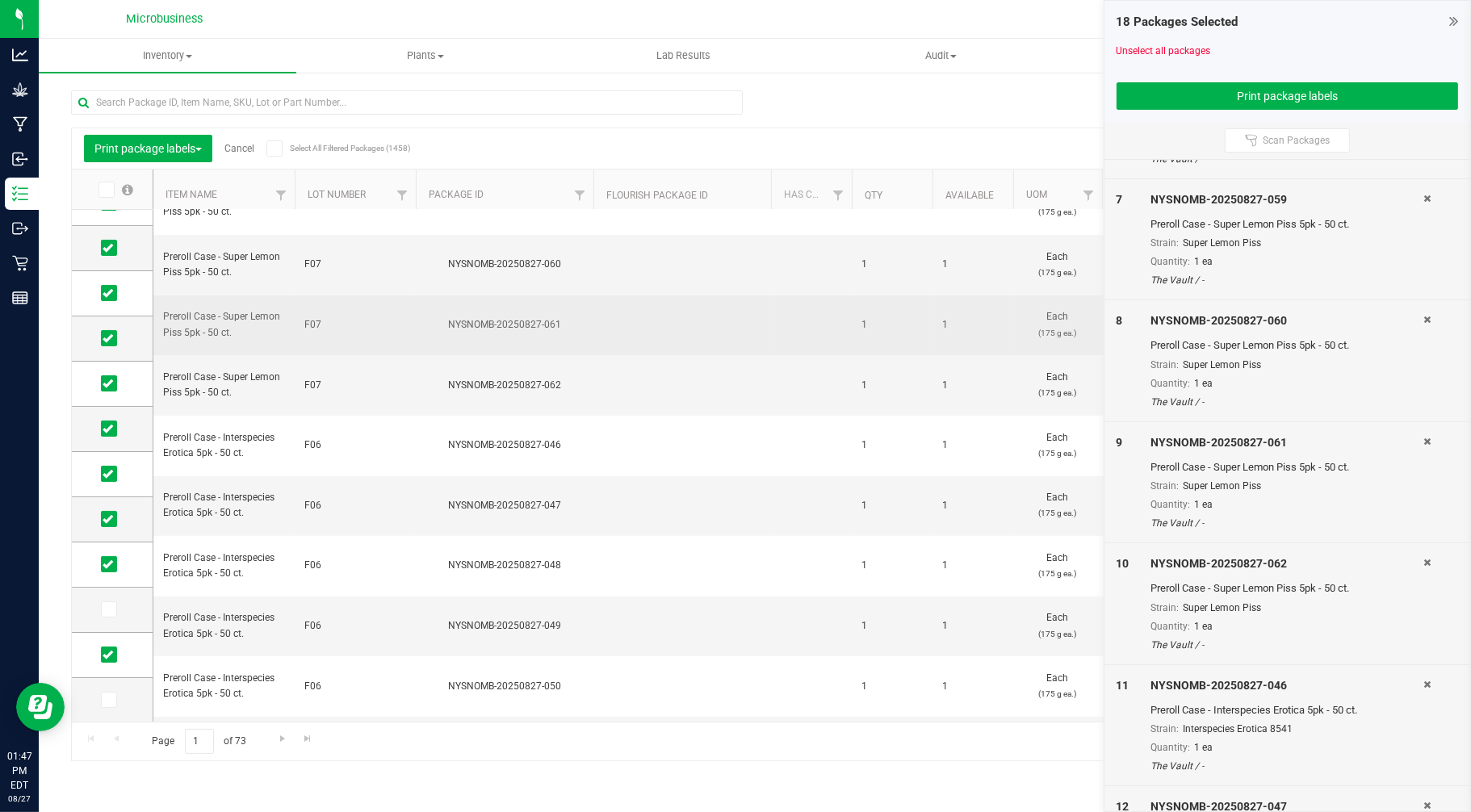
scroll to position [0, 0]
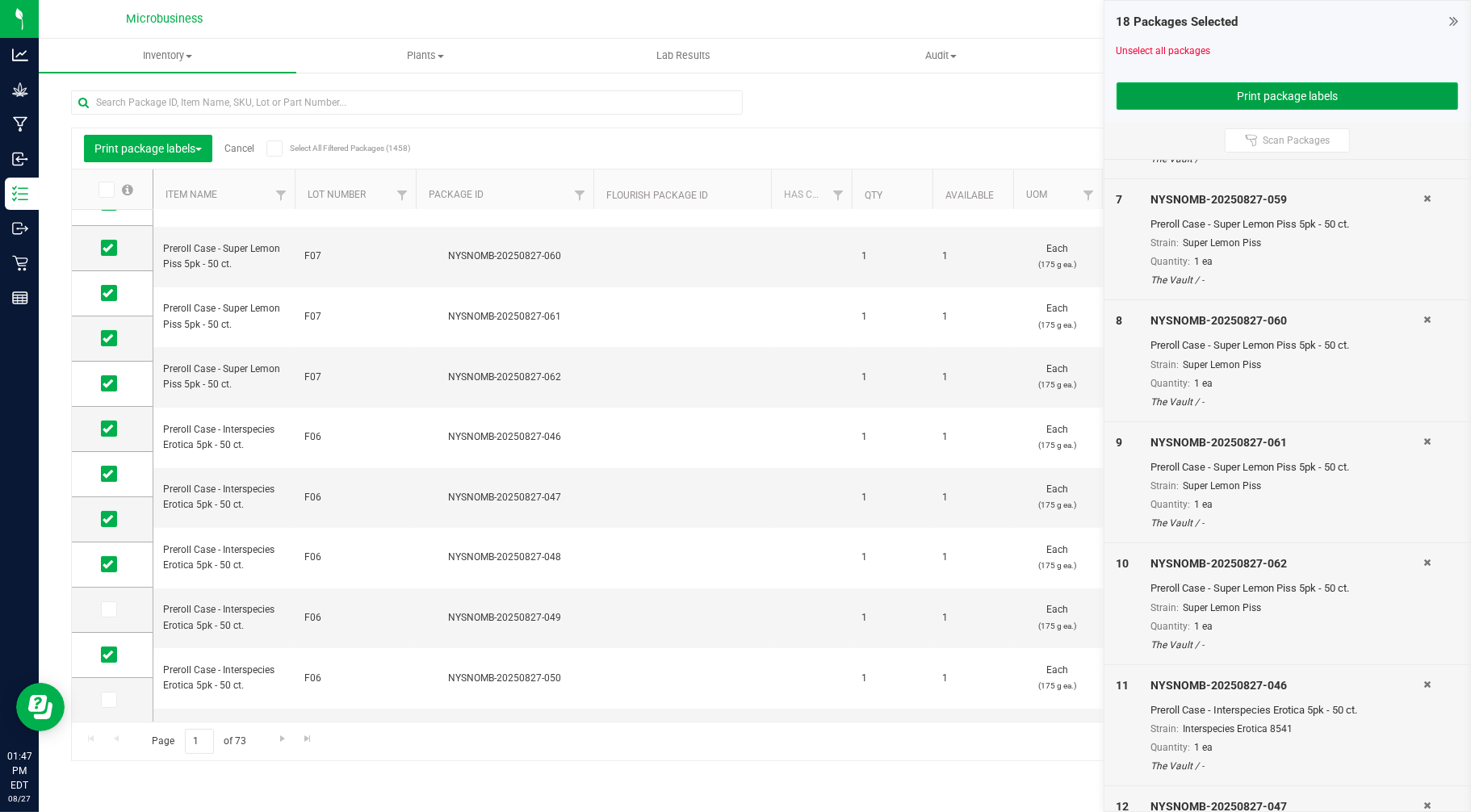
click at [1190, 85] on button "Print package labels" at bounding box center [1287, 96] width 343 height 28
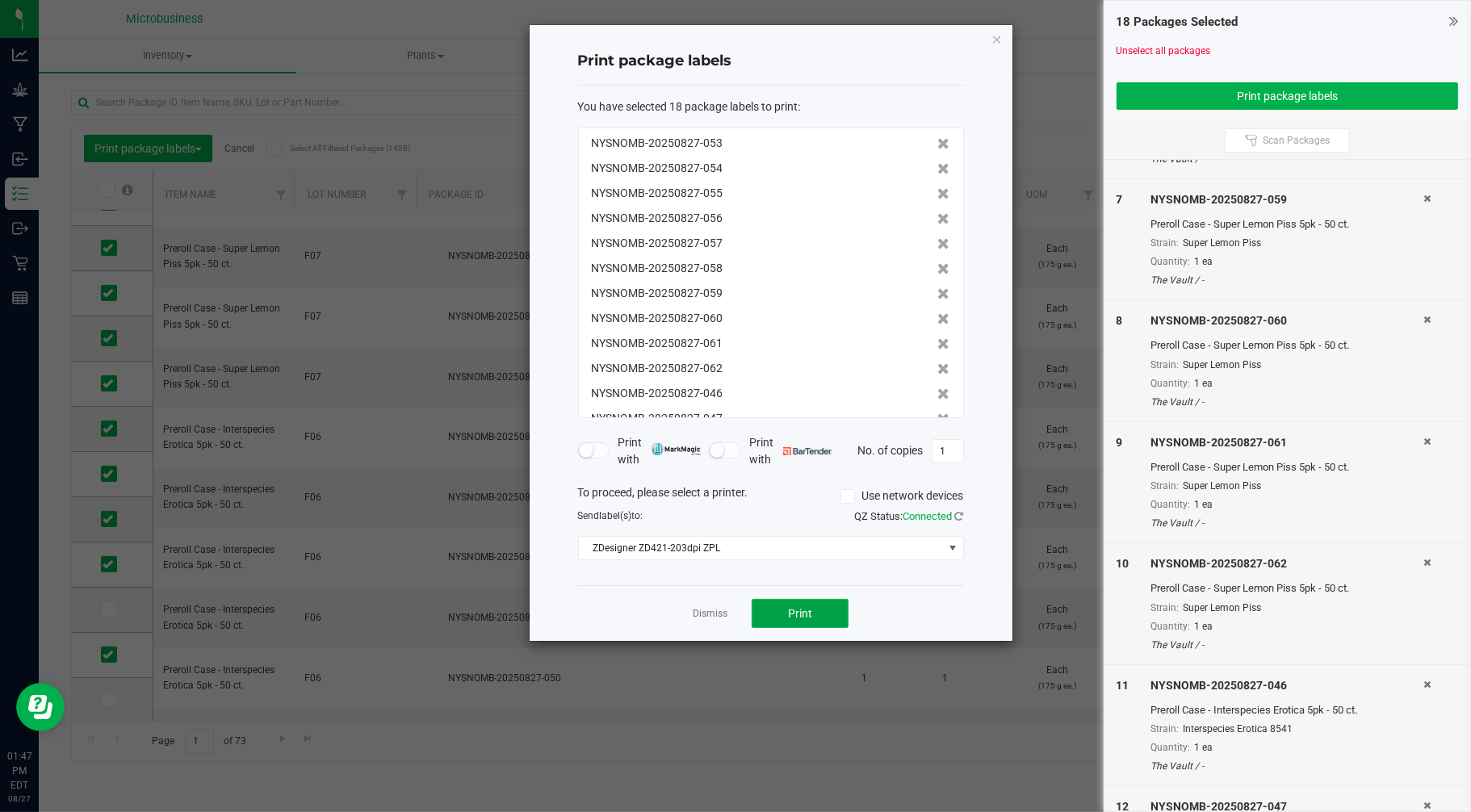
click at [816, 611] on button "Print" at bounding box center [799, 614] width 96 height 29
click at [721, 615] on link "Dismiss" at bounding box center [710, 614] width 35 height 14
